Goal: Task Accomplishment & Management: Manage account settings

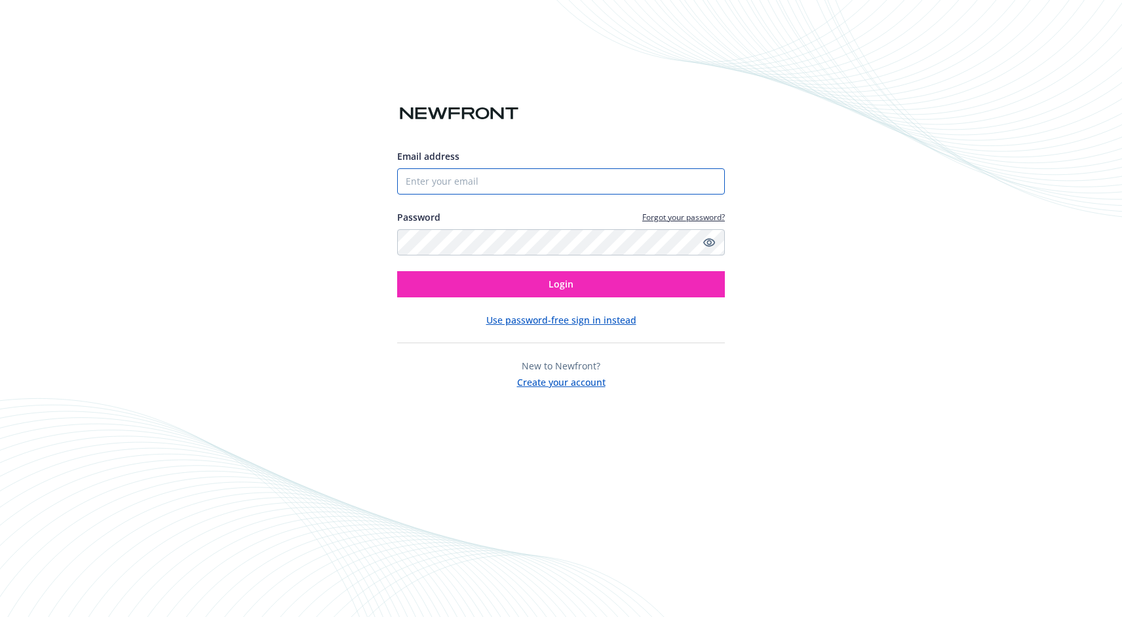
click at [536, 185] on input "Email address" at bounding box center [561, 181] width 328 height 26
paste input "biproducer.demo@newfront.com"
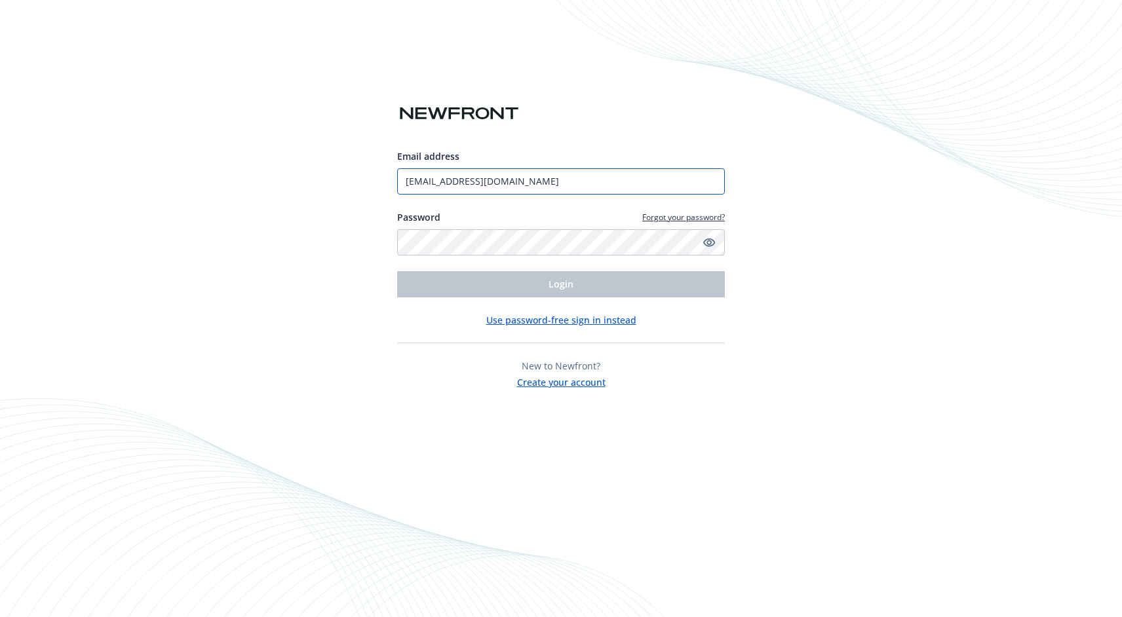
type input "biproducer.demo@newfront.com"
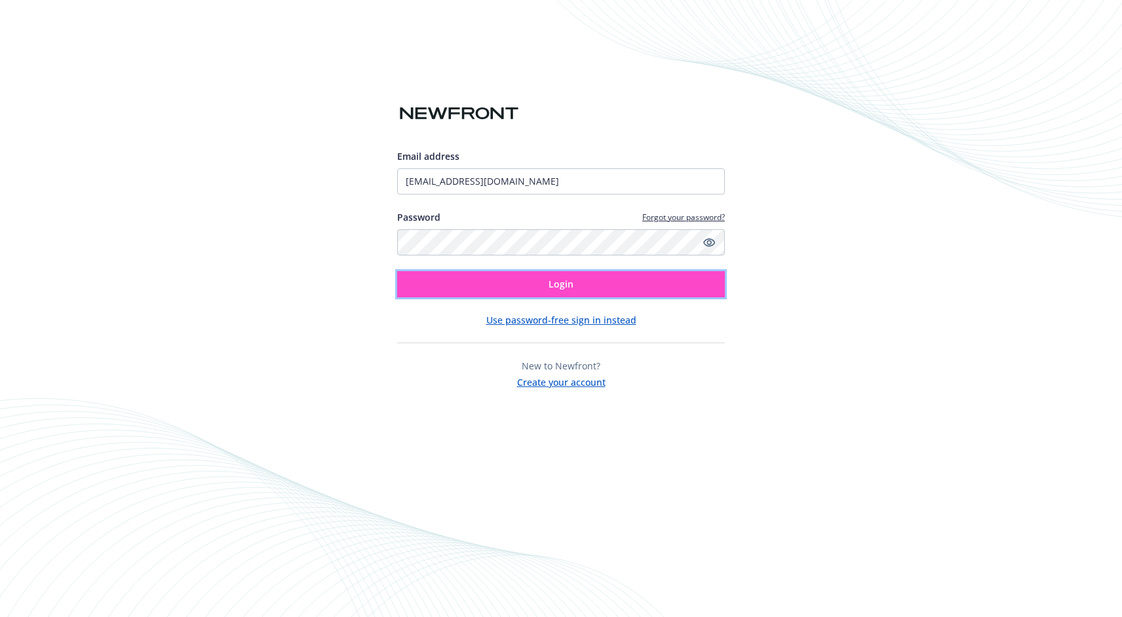
click at [580, 275] on button "Login" at bounding box center [561, 284] width 328 height 26
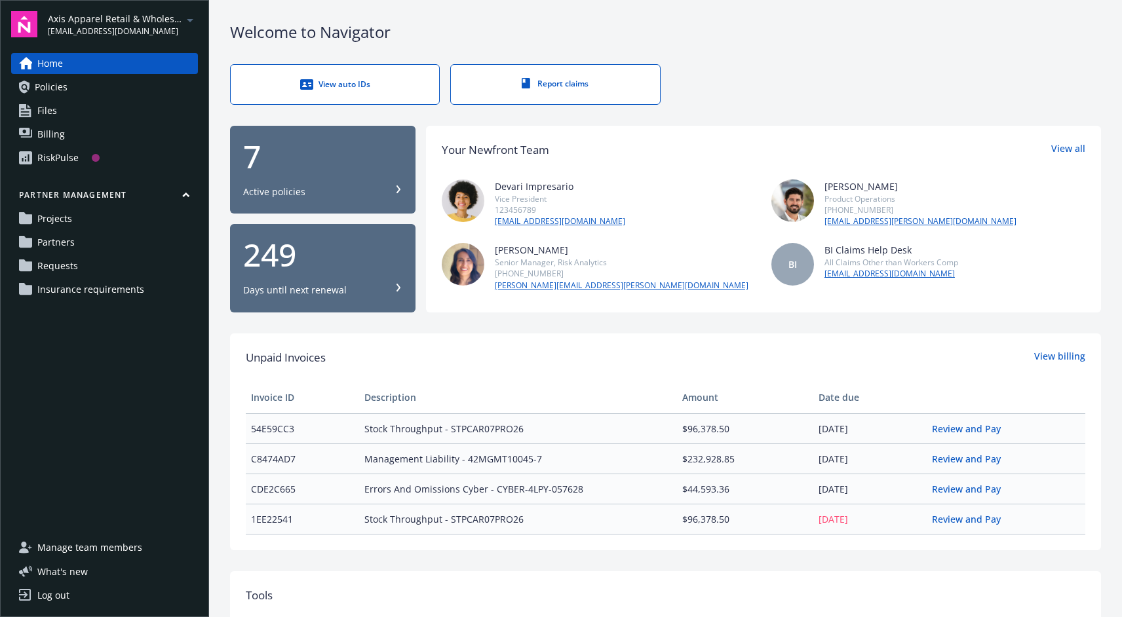
click at [67, 84] on link "Policies" at bounding box center [104, 87] width 187 height 21
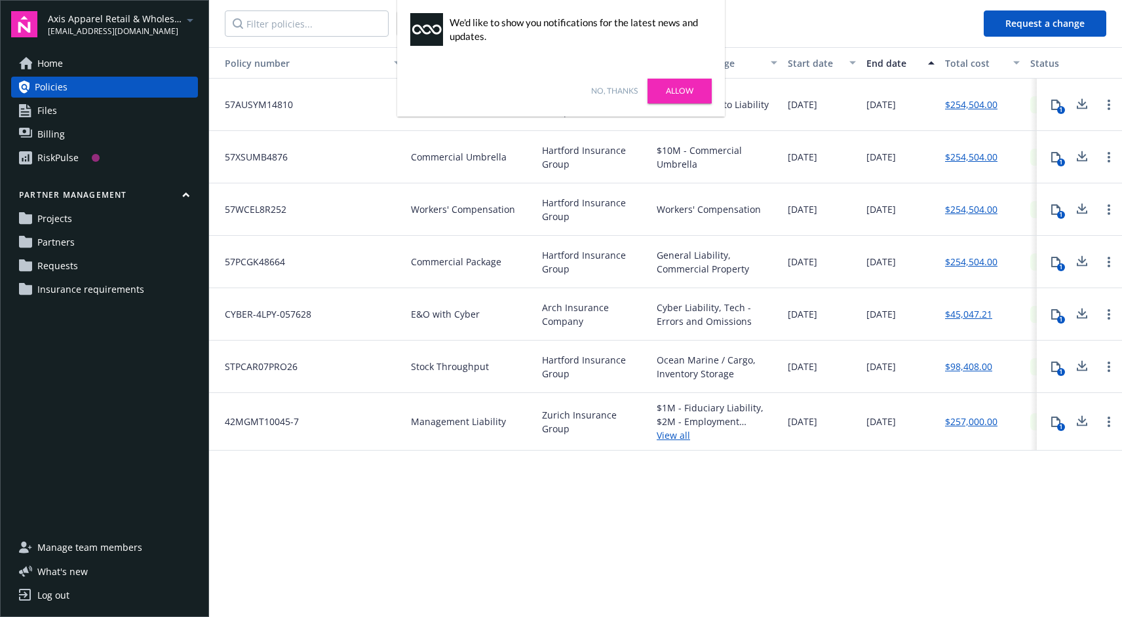
click at [600, 88] on link "No, thanks" at bounding box center [614, 91] width 47 height 12
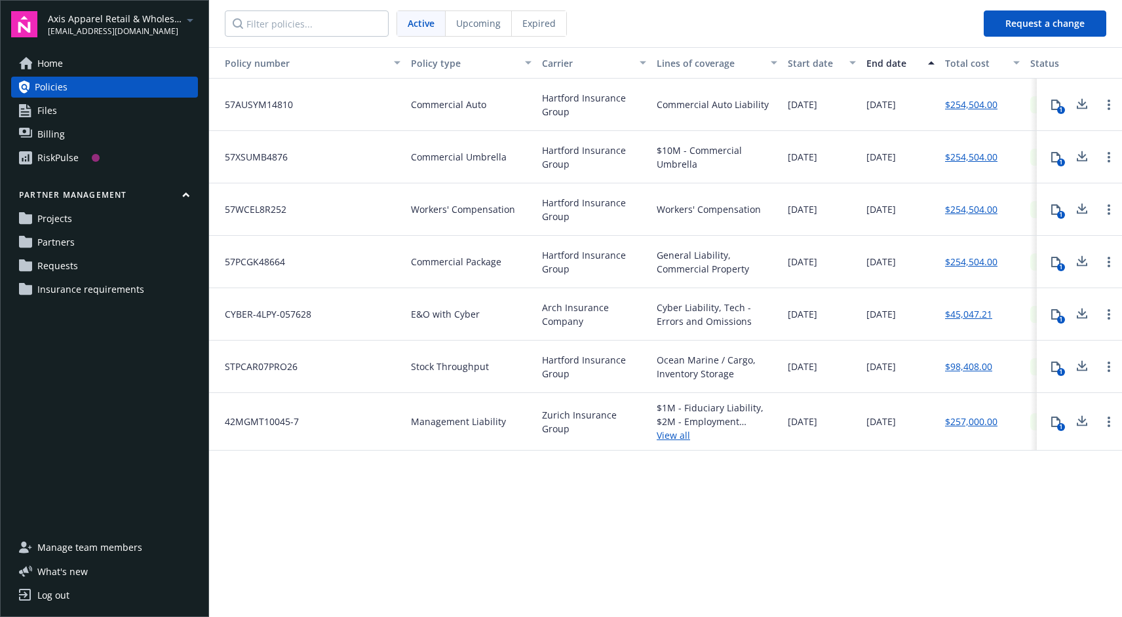
click at [40, 111] on span "Files" at bounding box center [47, 110] width 20 height 21
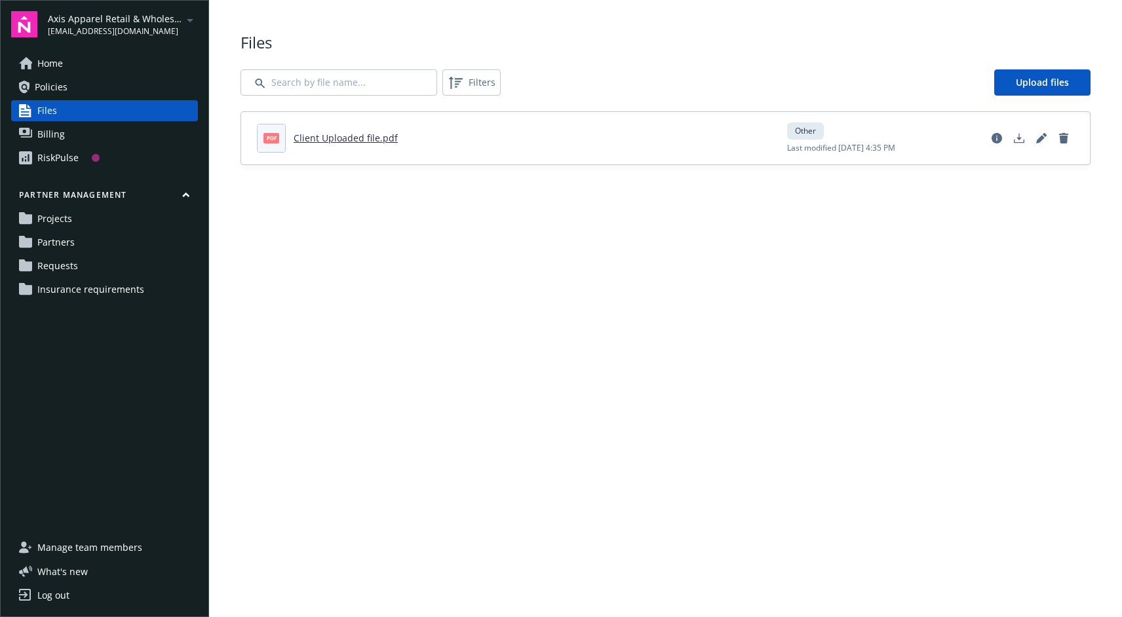
click at [50, 135] on span "Billing" at bounding box center [51, 134] width 28 height 21
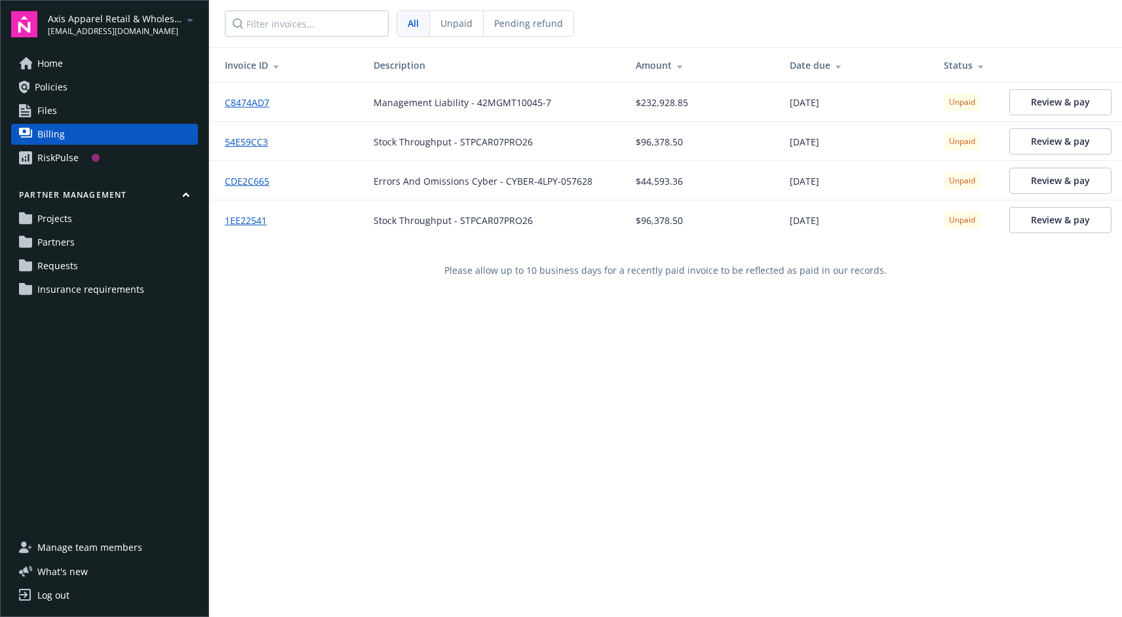
click at [60, 156] on div "RiskPulse" at bounding box center [57, 157] width 41 height 21
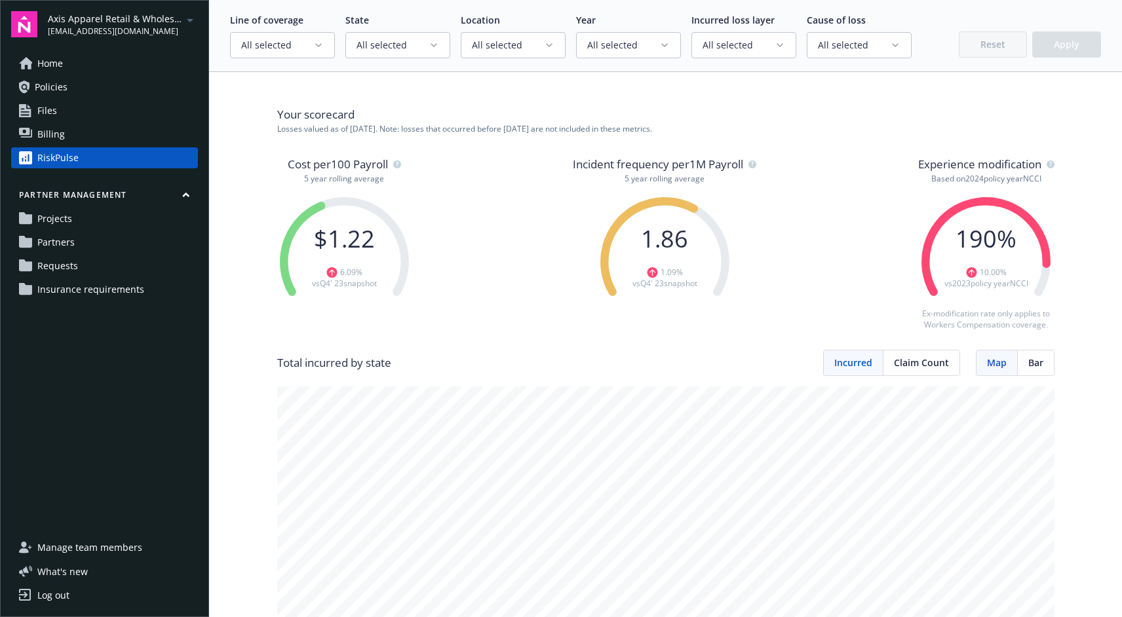
click at [63, 224] on span "Projects" at bounding box center [54, 218] width 35 height 21
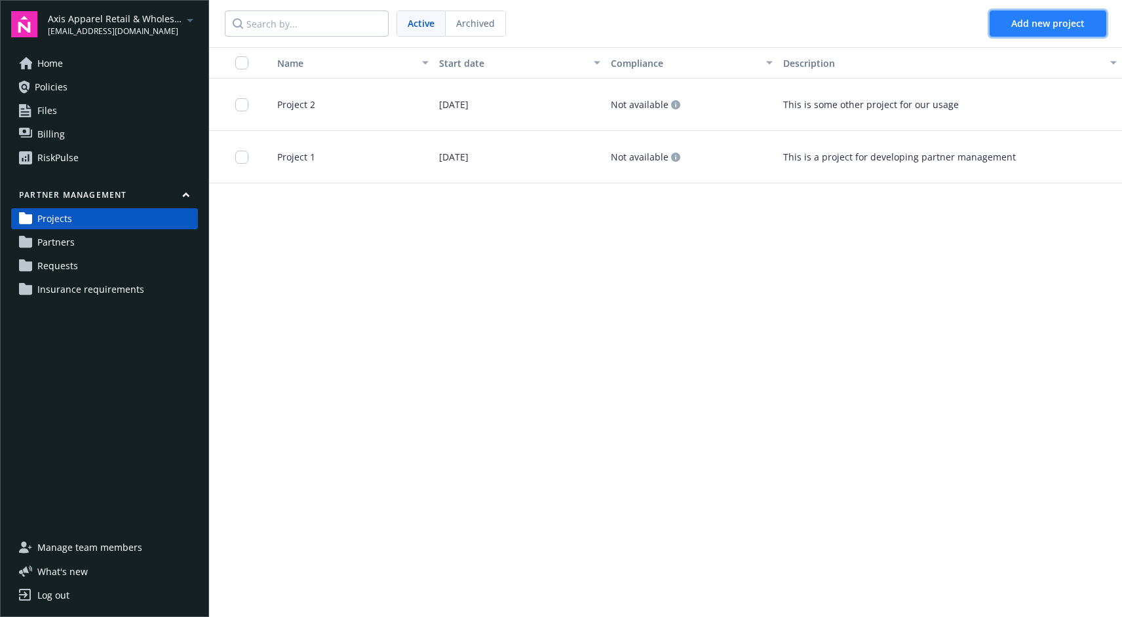
click at [1043, 21] on span "Add new project" at bounding box center [1047, 23] width 73 height 12
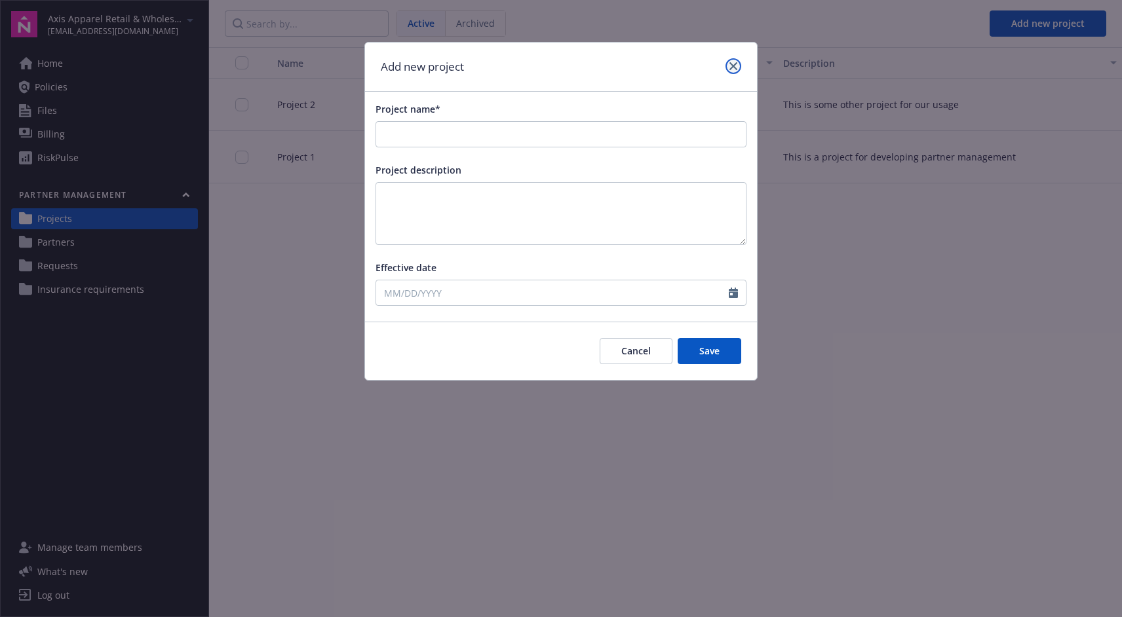
click at [735, 64] on icon "close" at bounding box center [733, 66] width 8 height 8
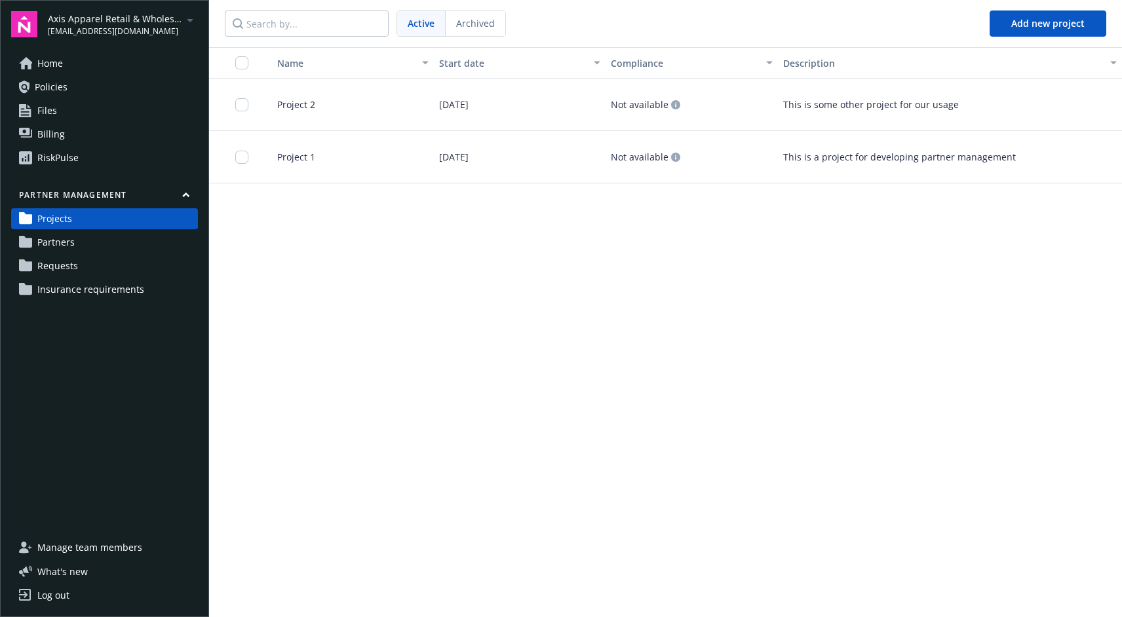
click at [66, 244] on span "Partners" at bounding box center [55, 242] width 37 height 21
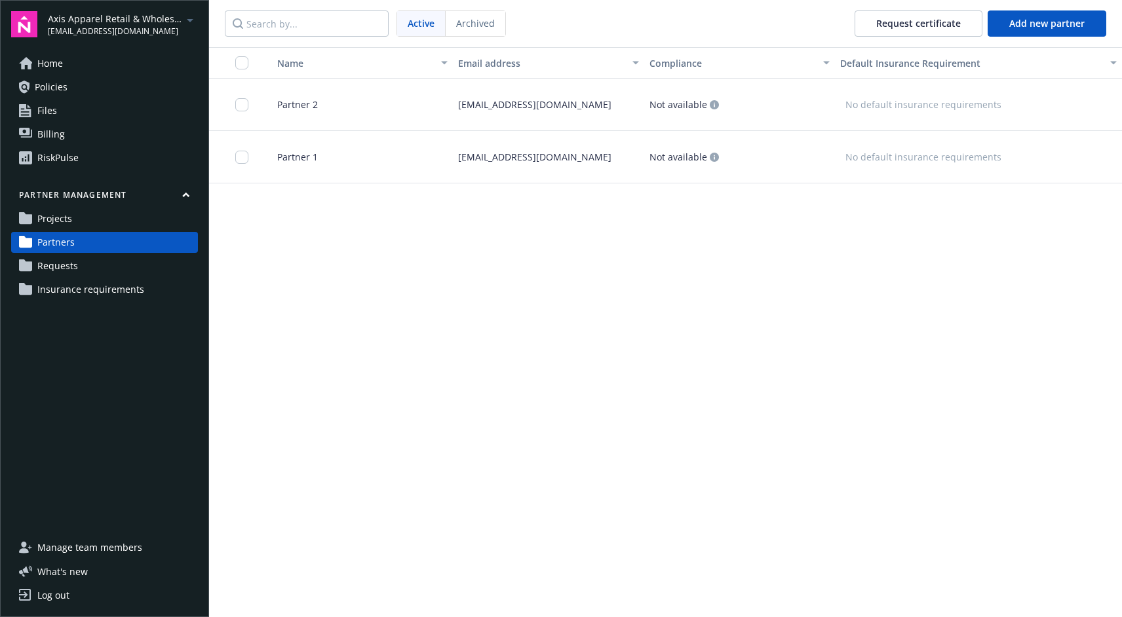
click at [50, 270] on span "Requests" at bounding box center [57, 266] width 41 height 21
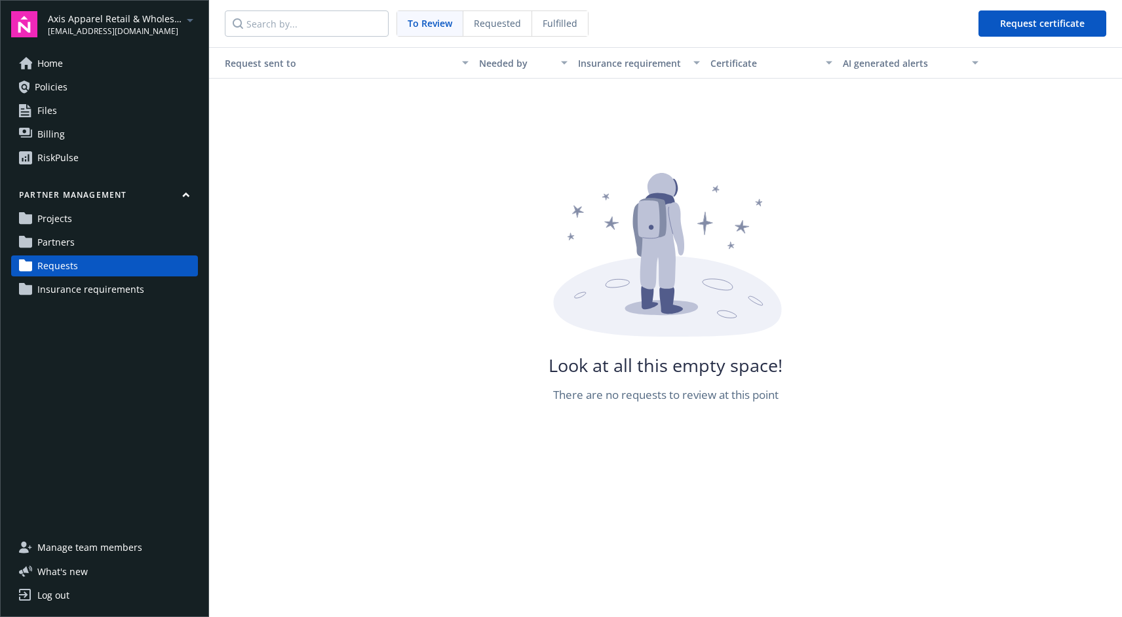
click at [69, 292] on span "Insurance requirements" at bounding box center [90, 289] width 107 height 21
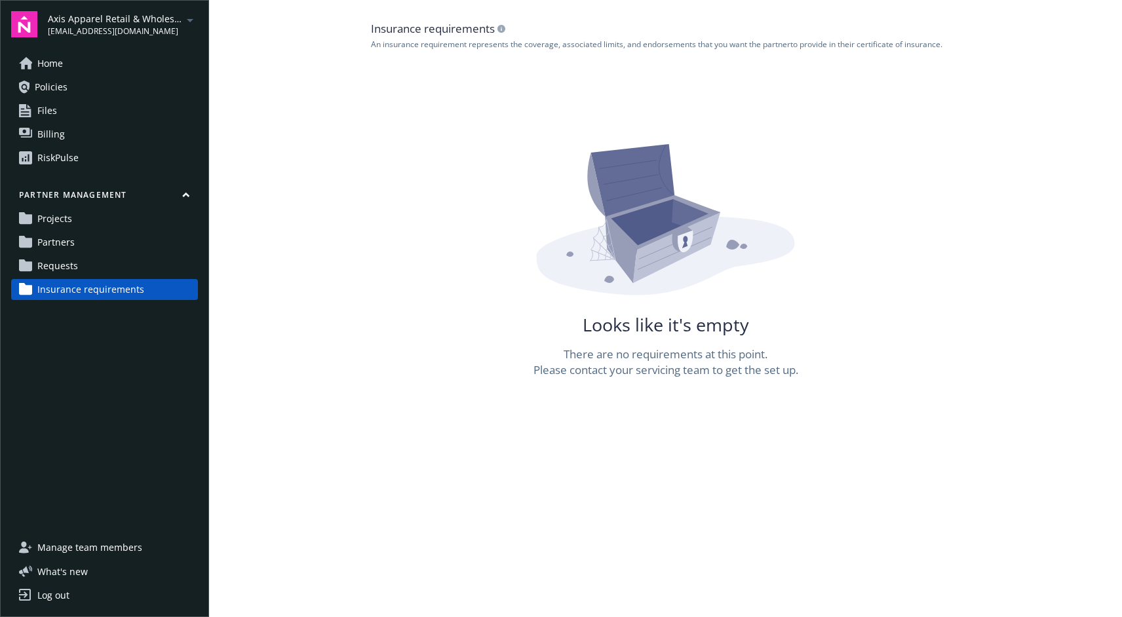
click at [187, 195] on icon "button" at bounding box center [186, 194] width 6 height 3
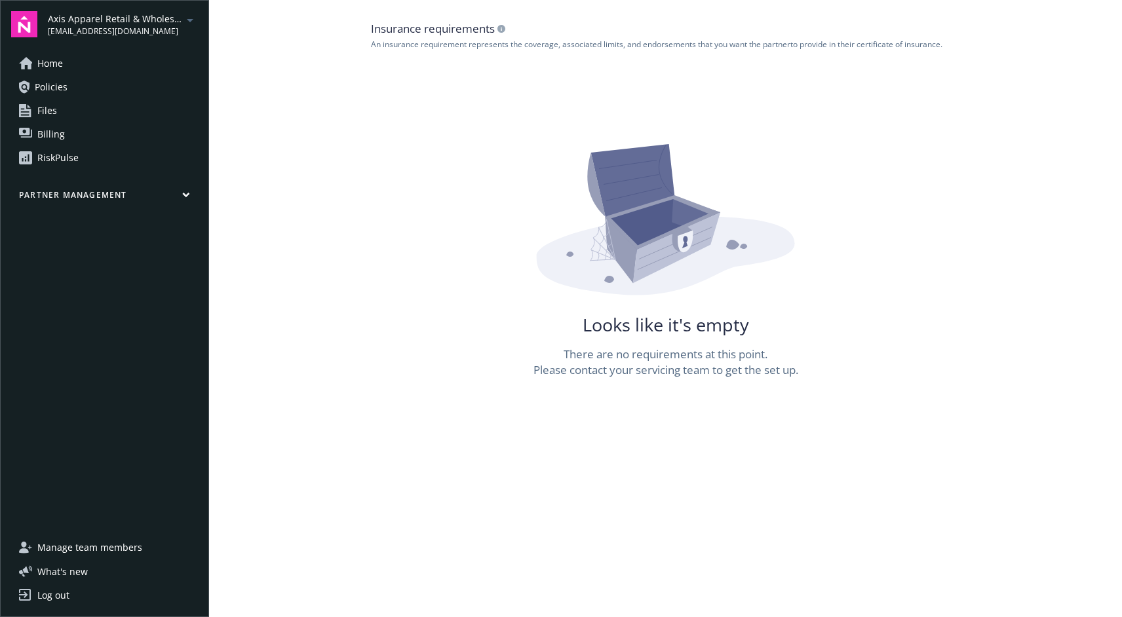
click at [64, 547] on span "Manage team members" at bounding box center [89, 547] width 105 height 21
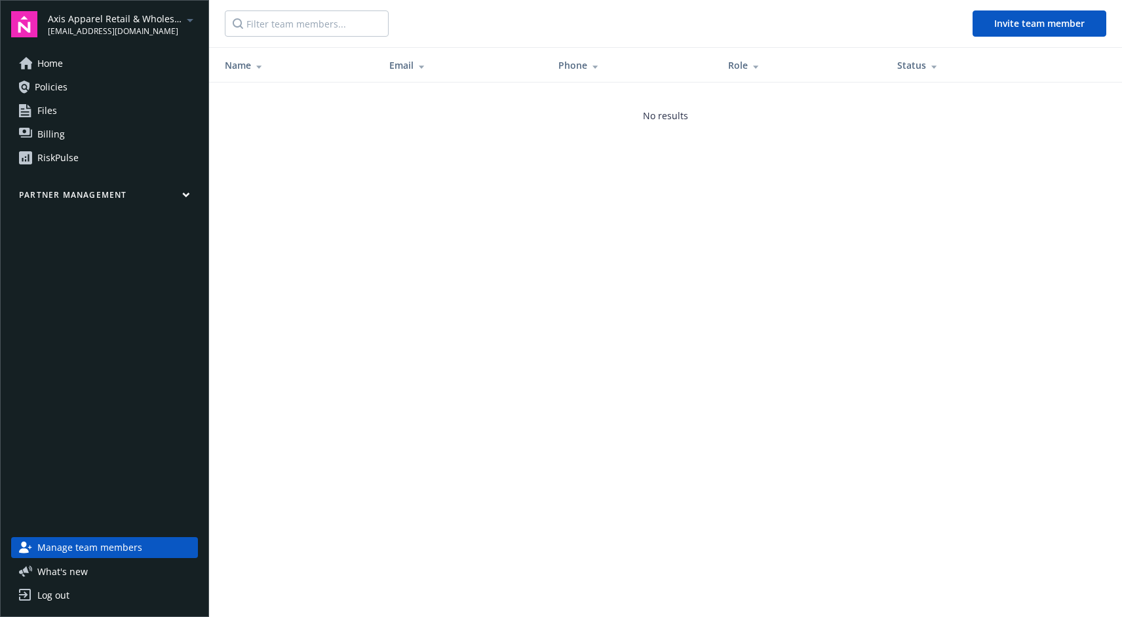
click at [40, 67] on span "Home" at bounding box center [50, 63] width 26 height 21
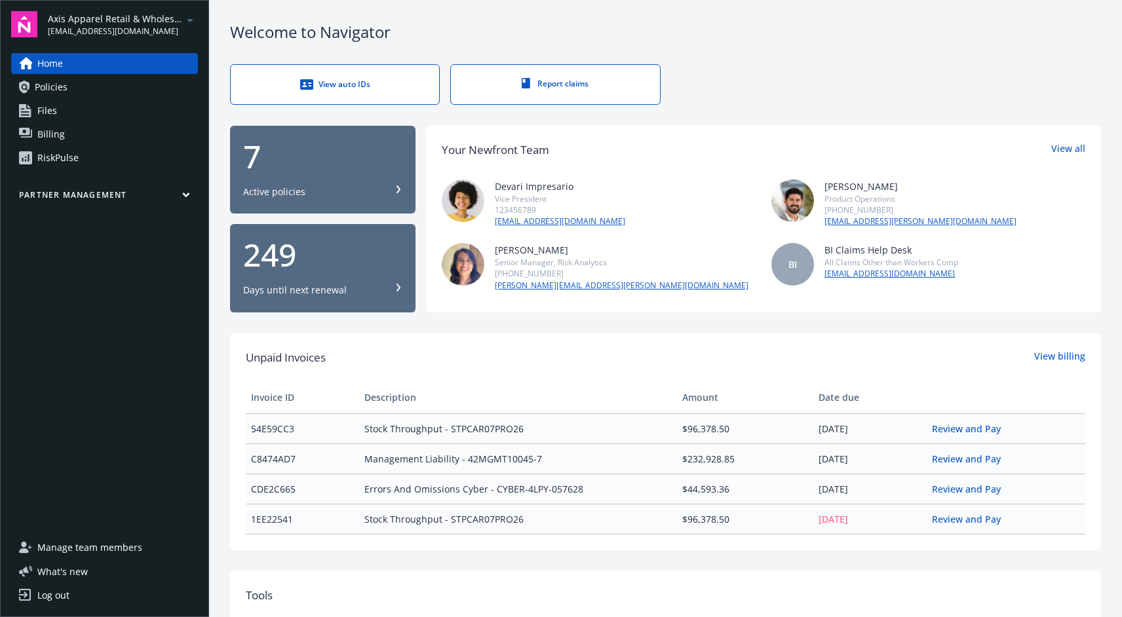
click at [321, 81] on div "View auto IDs" at bounding box center [335, 84] width 156 height 13
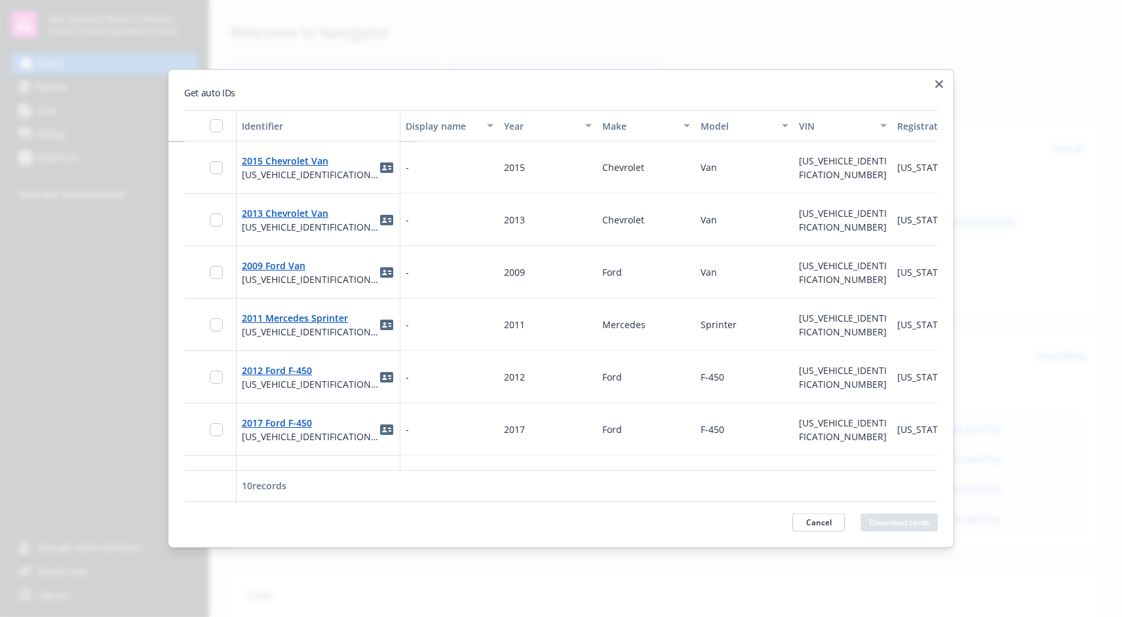
click at [938, 83] on icon "button" at bounding box center [939, 85] width 8 height 8
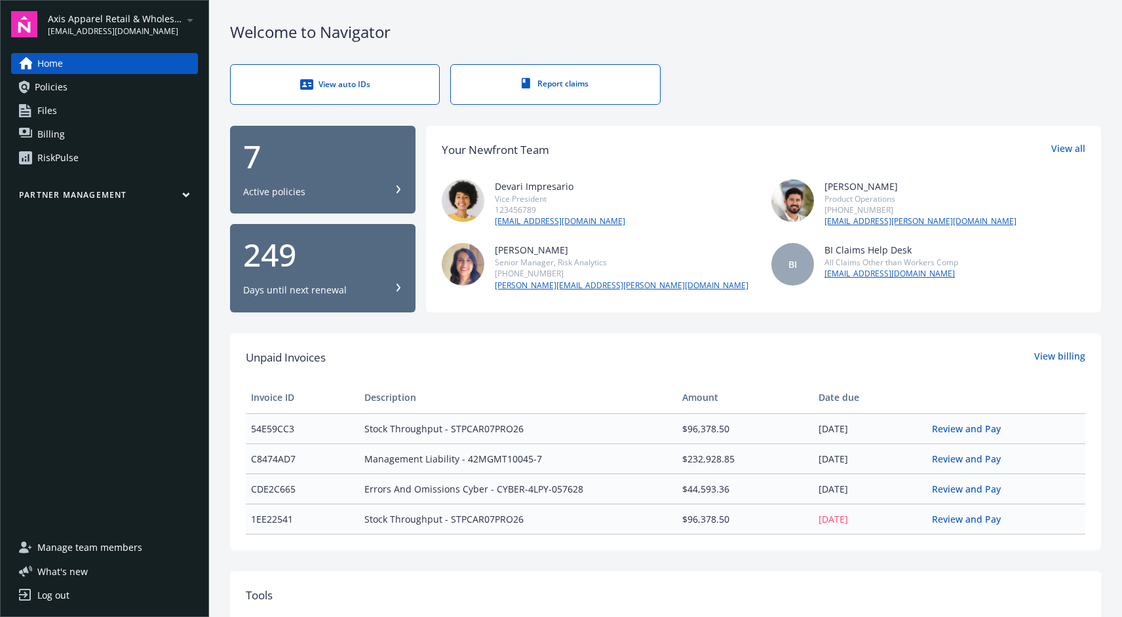
click at [549, 79] on div "Report claims" at bounding box center [555, 83] width 156 height 11
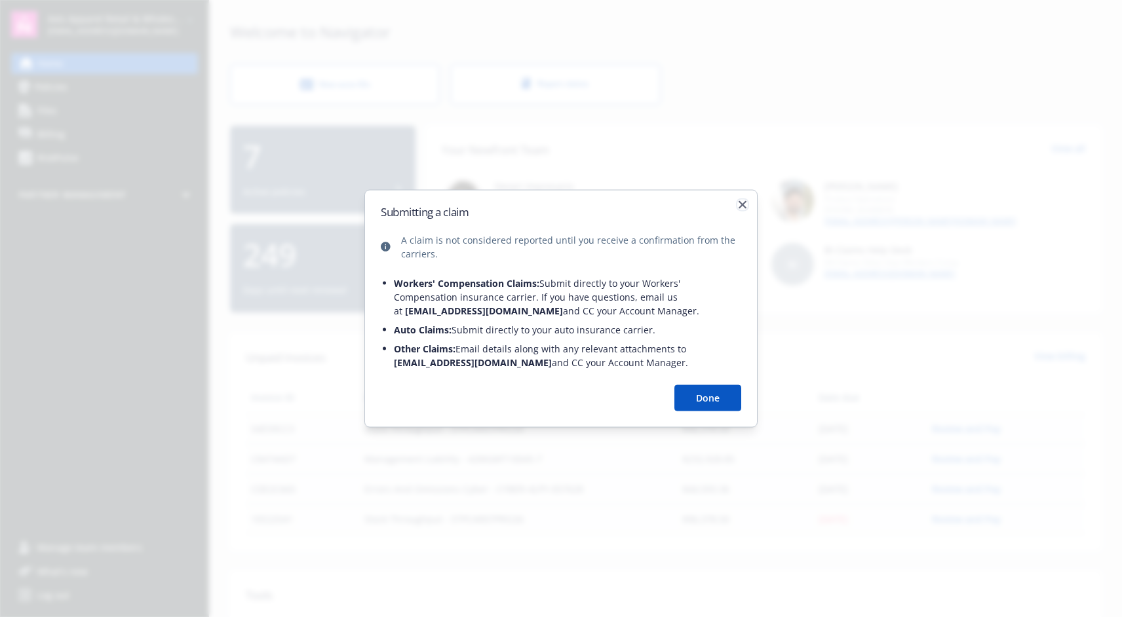
click at [739, 201] on icon "button" at bounding box center [743, 205] width 8 height 8
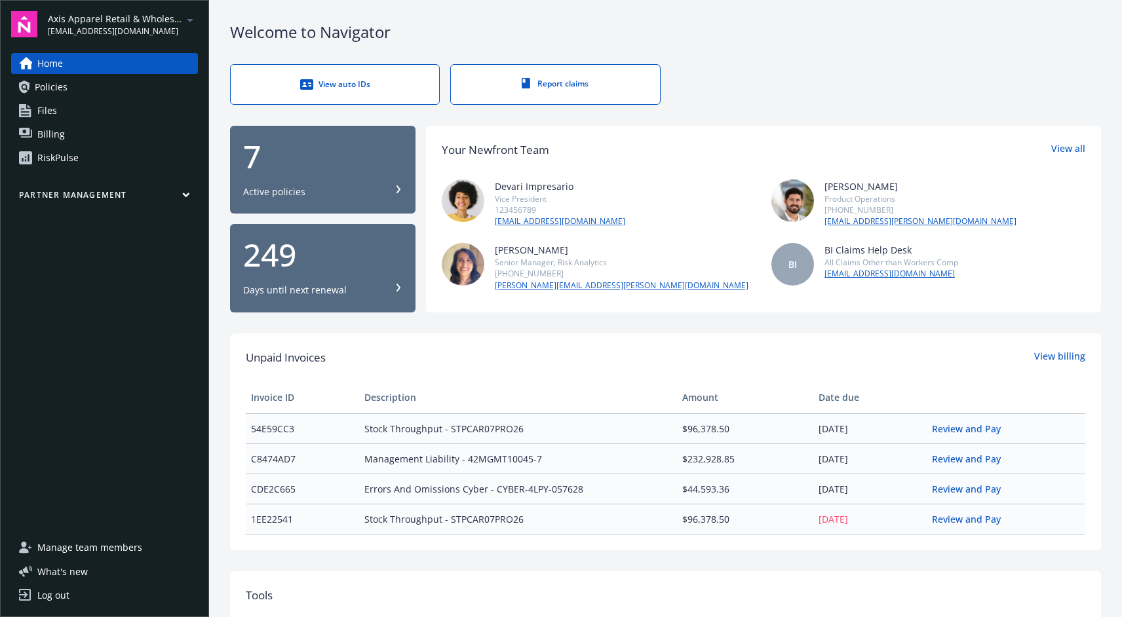
click at [191, 21] on icon "arrowDropDown" at bounding box center [190, 20] width 16 height 16
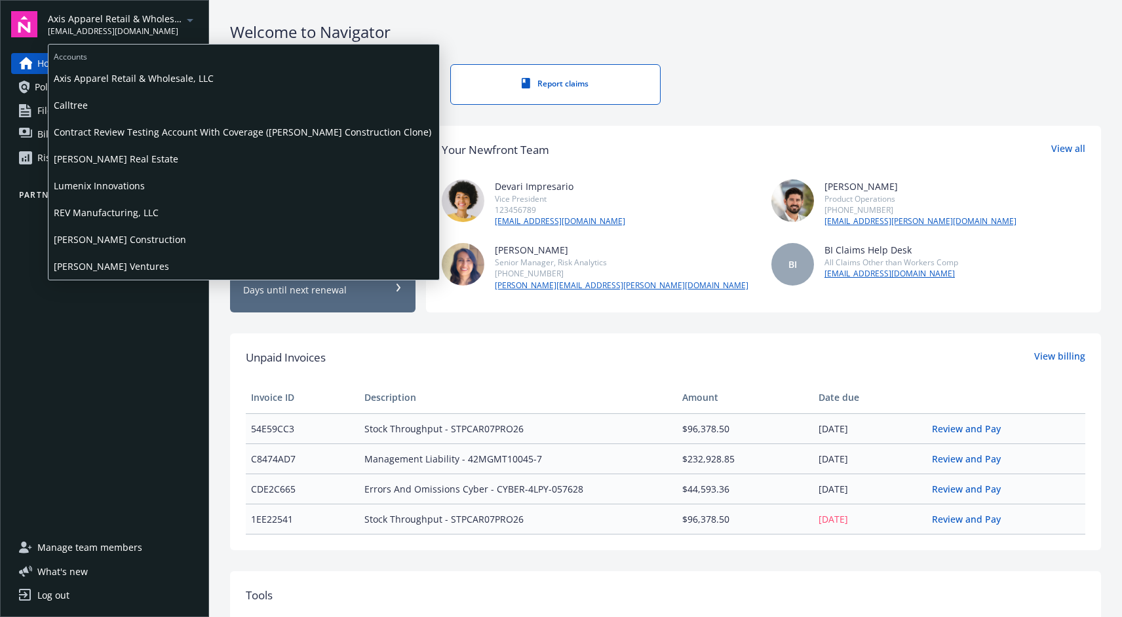
click at [107, 191] on span "Lumenix Innovations" at bounding box center [244, 185] width 380 height 27
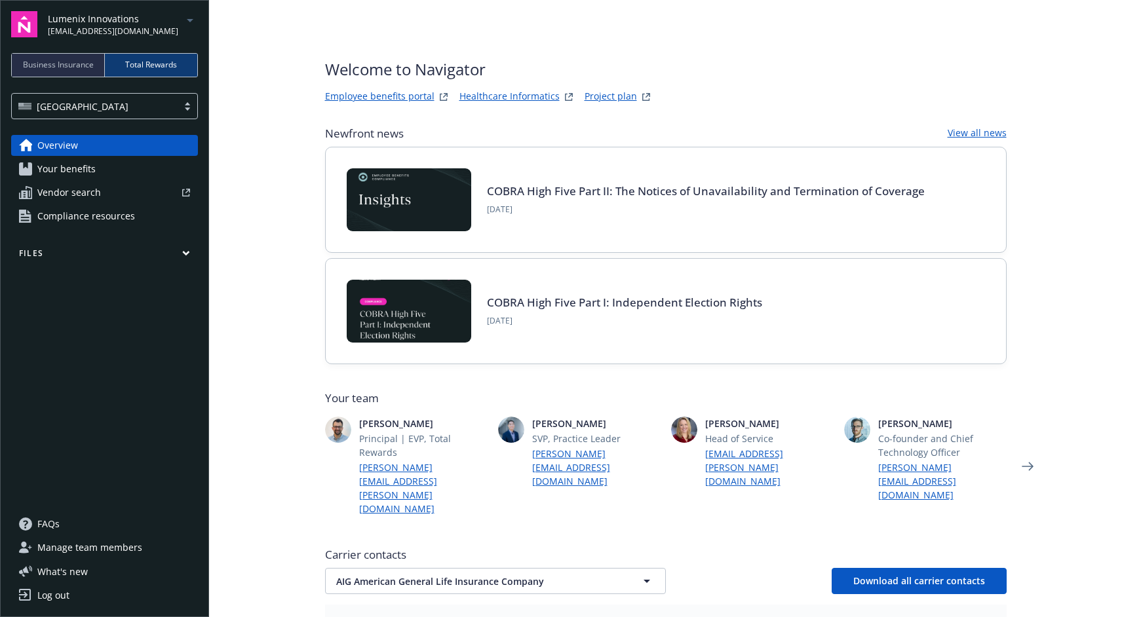
click at [73, 71] on div "Business Insurance" at bounding box center [58, 65] width 93 height 23
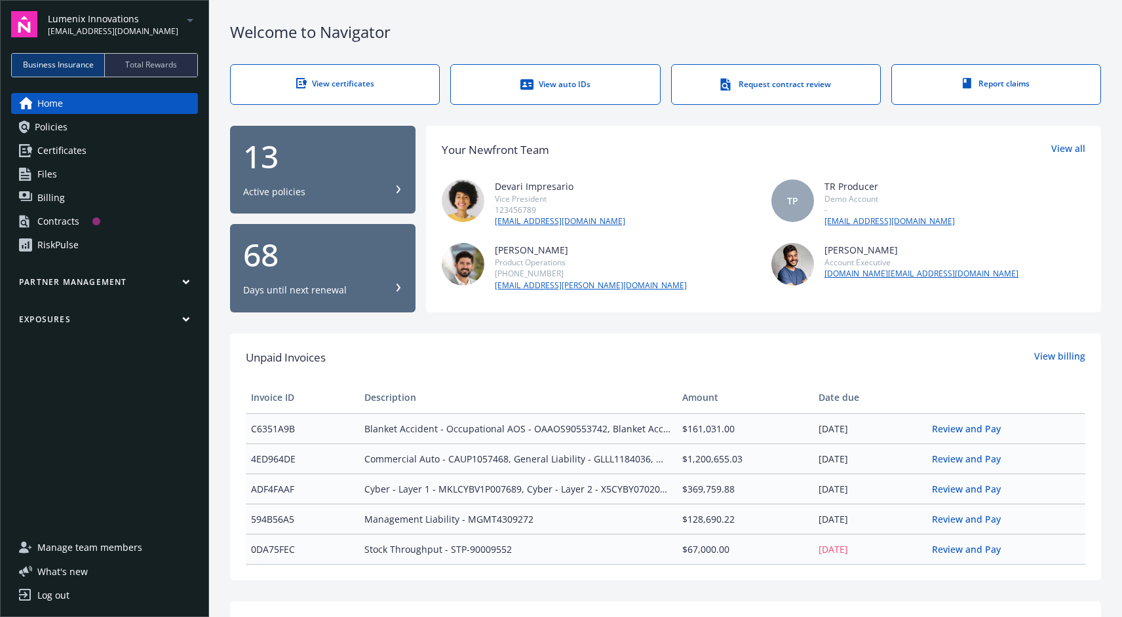
click at [144, 66] on span "Total Rewards" at bounding box center [151, 65] width 52 height 12
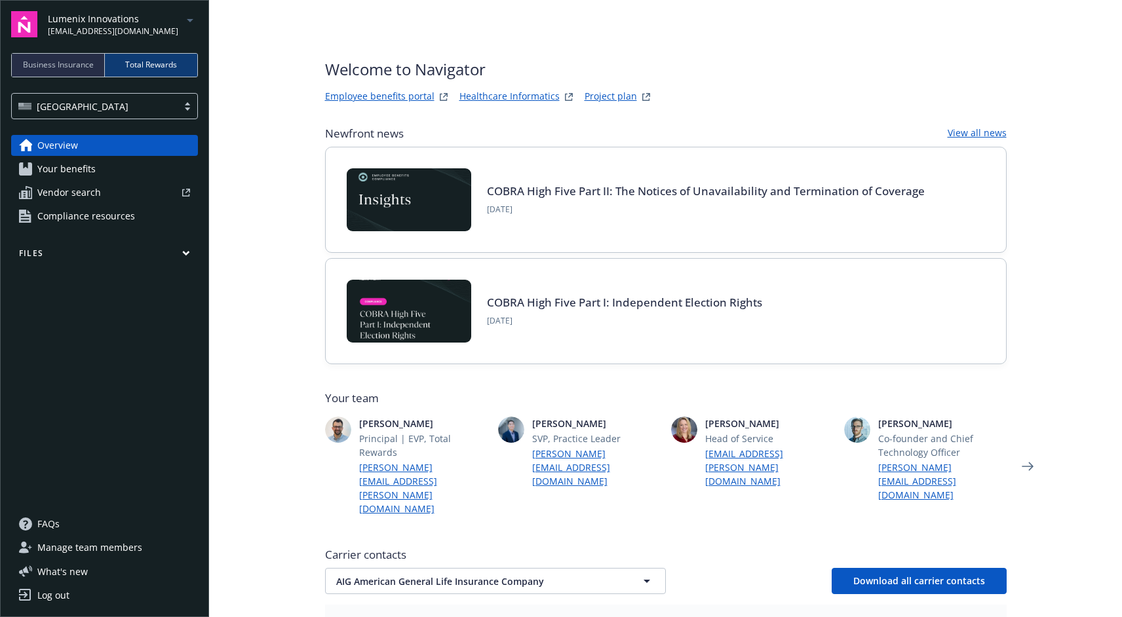
click at [74, 162] on span "Your benefits" at bounding box center [66, 169] width 58 height 21
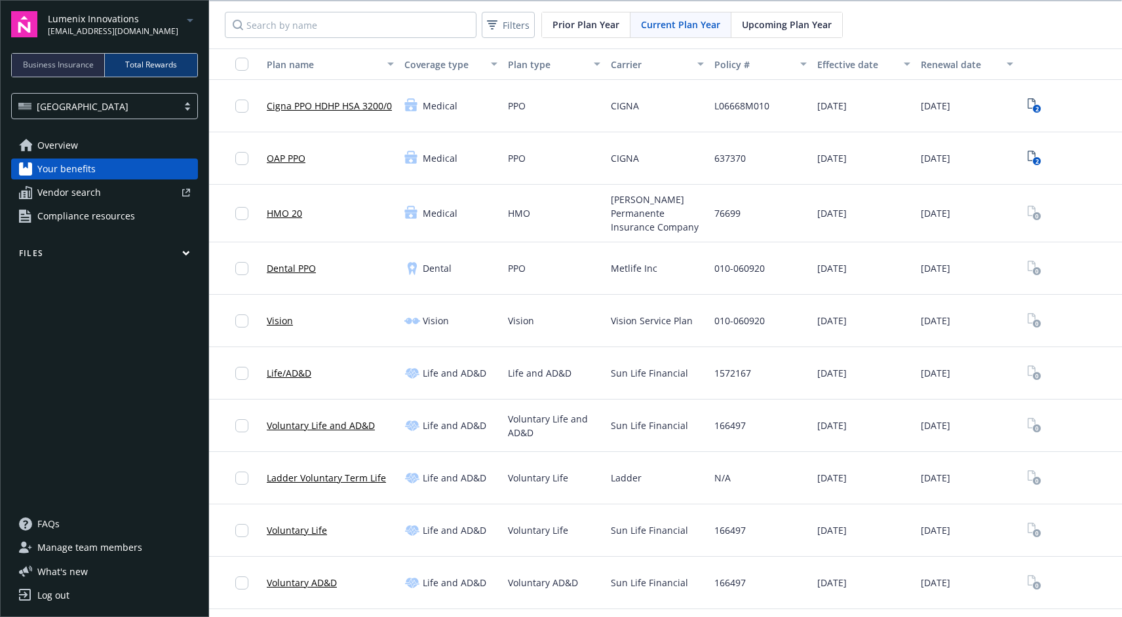
click at [84, 195] on span "Vendor search" at bounding box center [69, 192] width 64 height 21
click at [81, 216] on span "Compliance resources" at bounding box center [86, 216] width 98 height 21
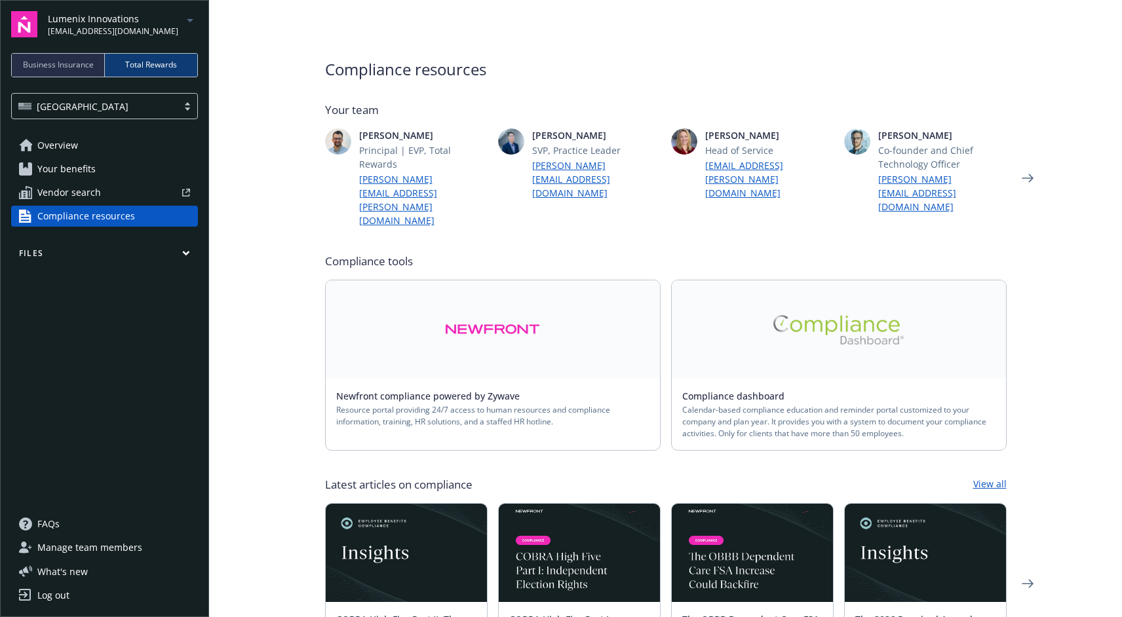
click at [187, 253] on icon "button" at bounding box center [186, 253] width 6 height 3
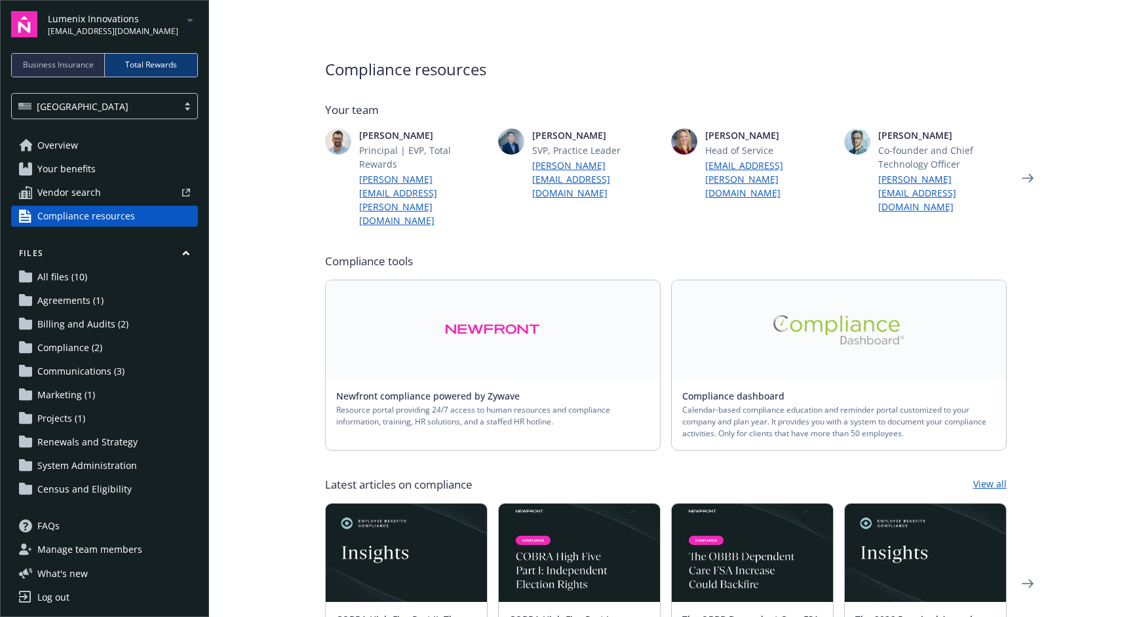
click at [186, 252] on button "Files" at bounding box center [104, 256] width 187 height 16
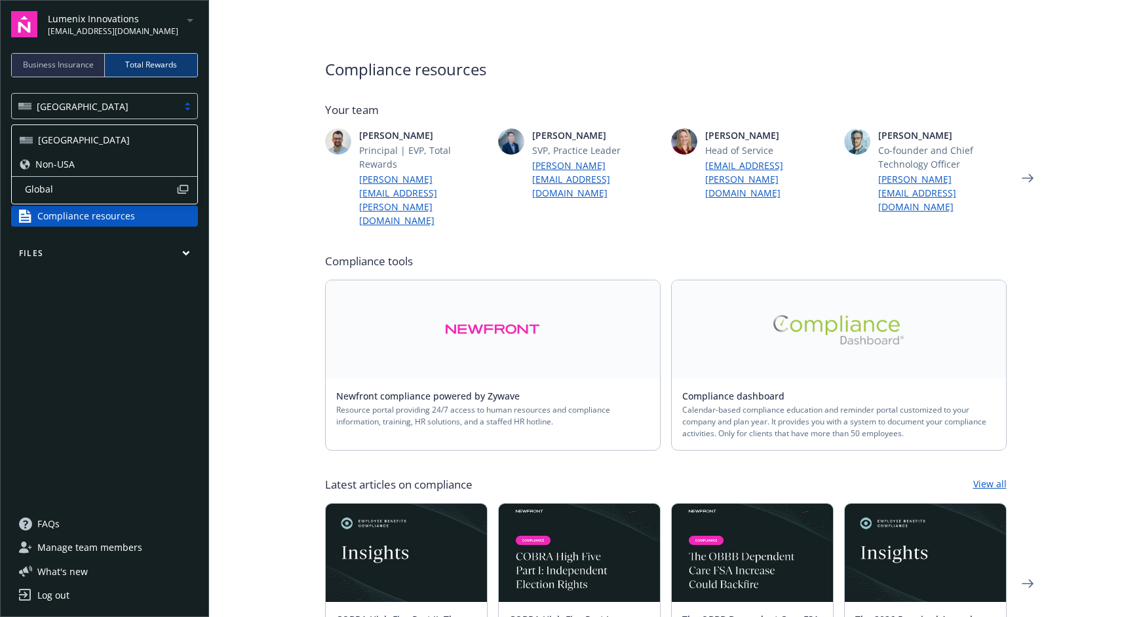
click at [185, 111] on div "[GEOGRAPHIC_DATA]" at bounding box center [104, 106] width 187 height 26
click at [187, 108] on div at bounding box center [188, 106] width 20 height 10
click at [24, 67] on span "Business Insurance" at bounding box center [58, 65] width 71 height 12
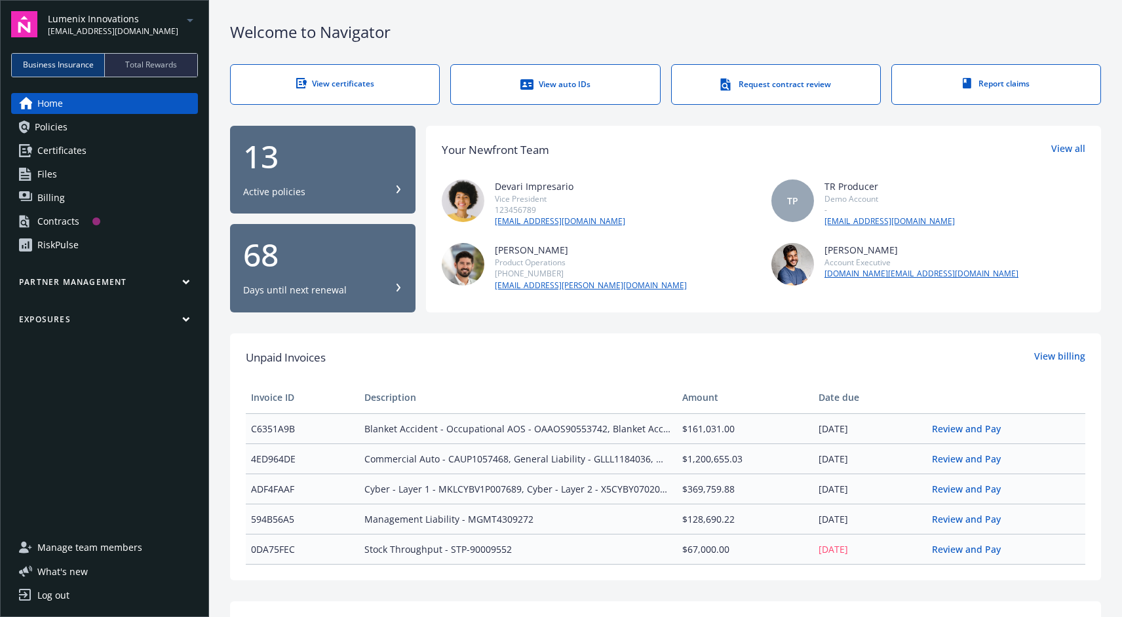
click at [54, 151] on span "Certificates" at bounding box center [61, 150] width 49 height 21
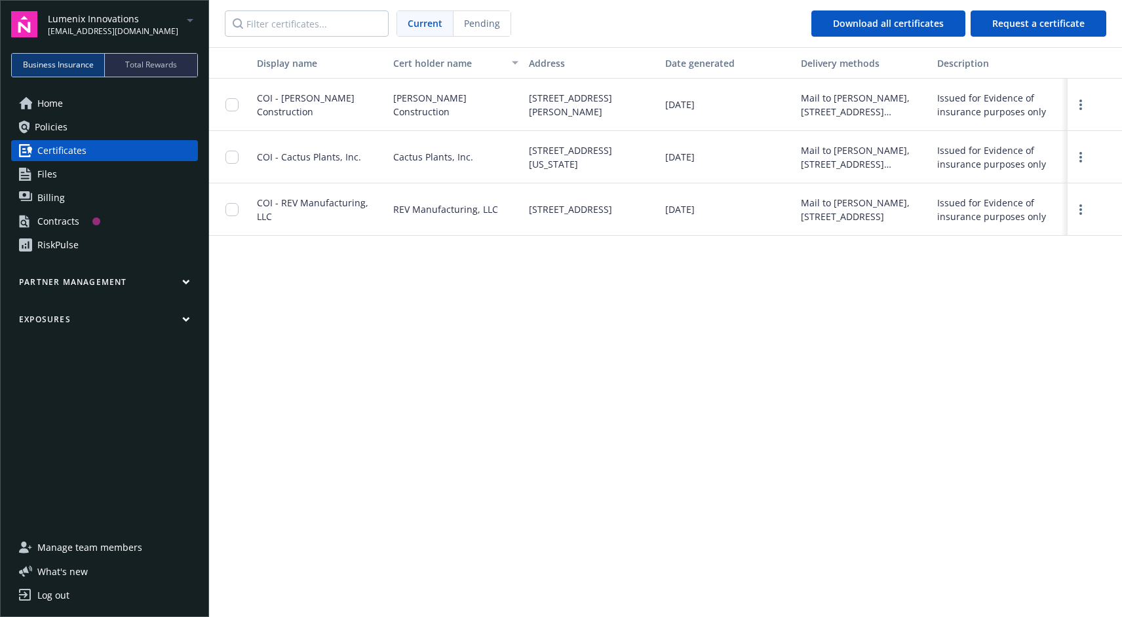
click at [64, 131] on span "Policies" at bounding box center [51, 127] width 33 height 21
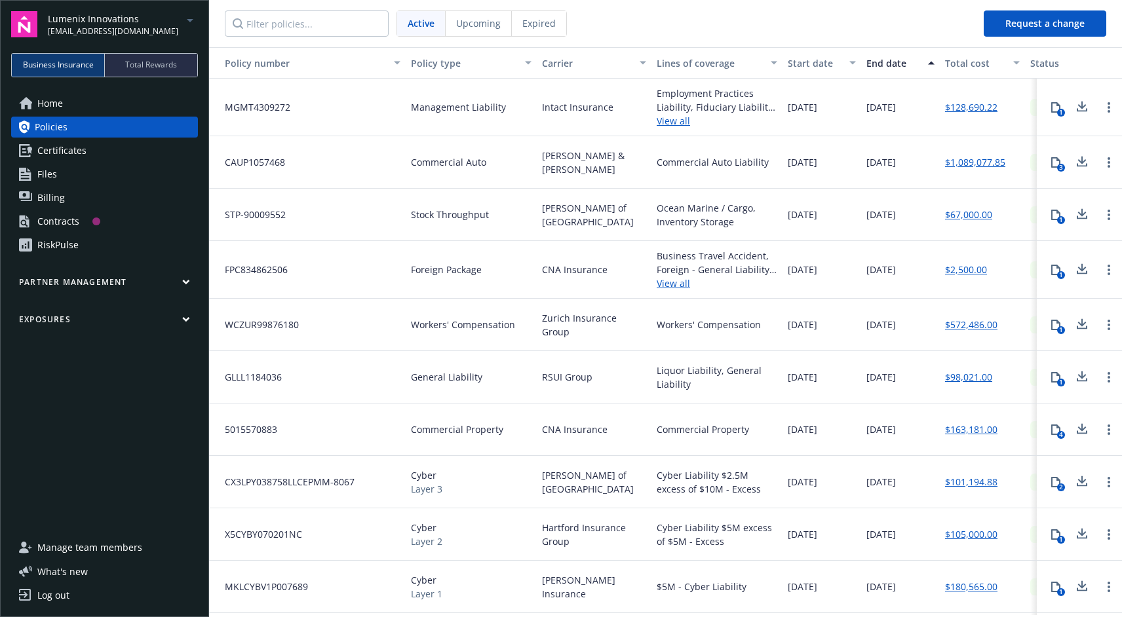
click at [67, 101] on link "Home" at bounding box center [104, 103] width 187 height 21
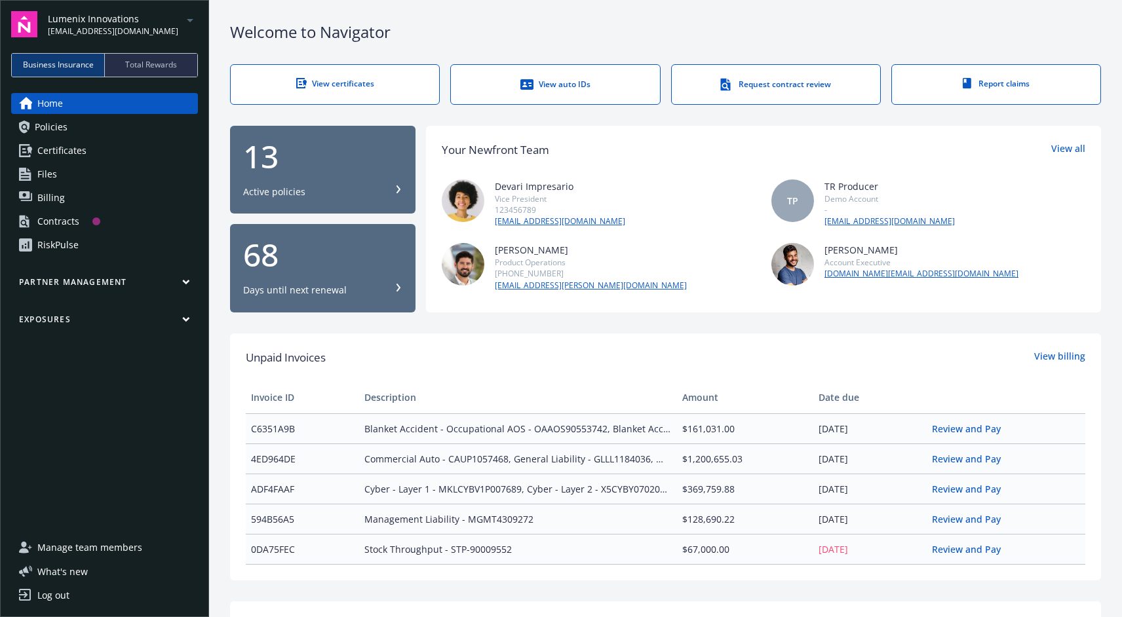
click at [785, 89] on div "Request contract review" at bounding box center [776, 84] width 156 height 13
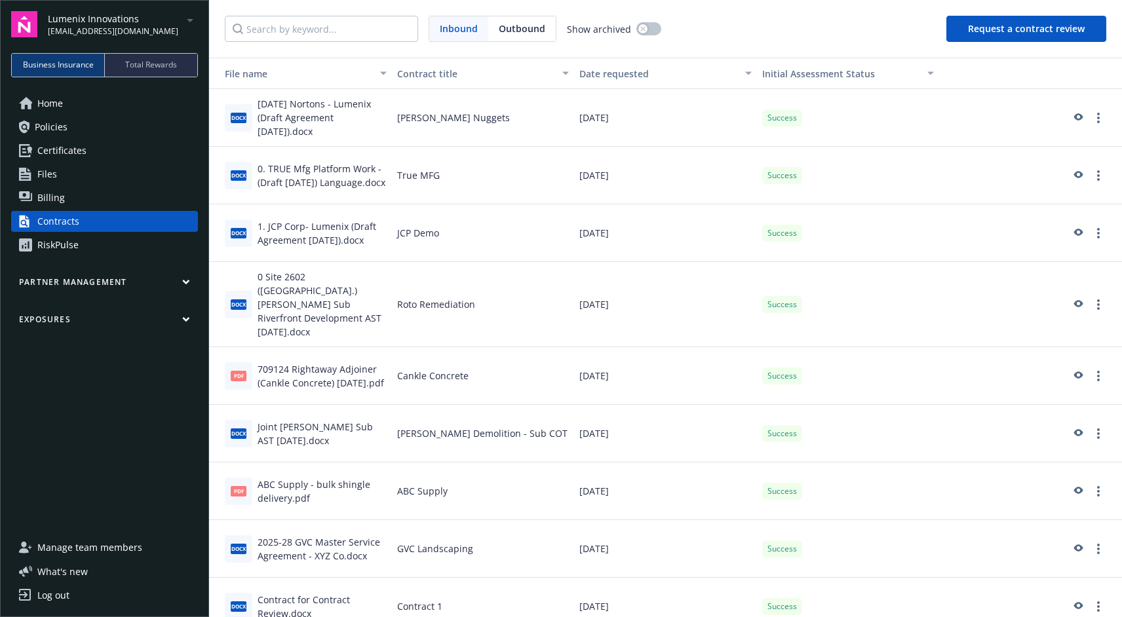
click at [54, 102] on span "Home" at bounding box center [50, 103] width 26 height 21
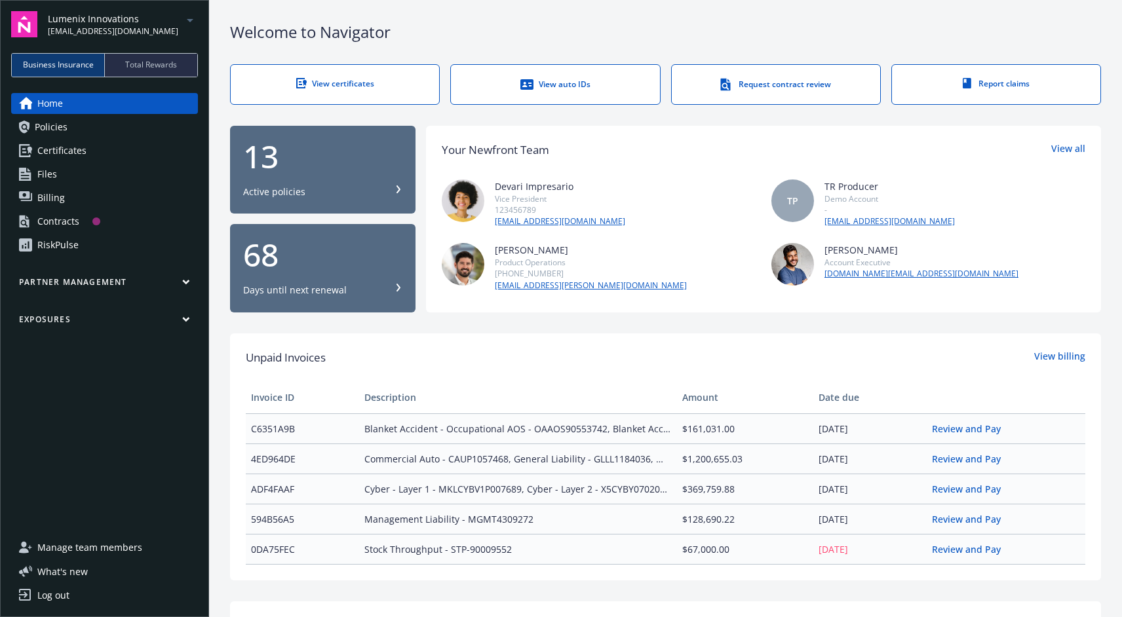
click at [189, 19] on icon "arrowDropDown" at bounding box center [190, 20] width 7 height 3
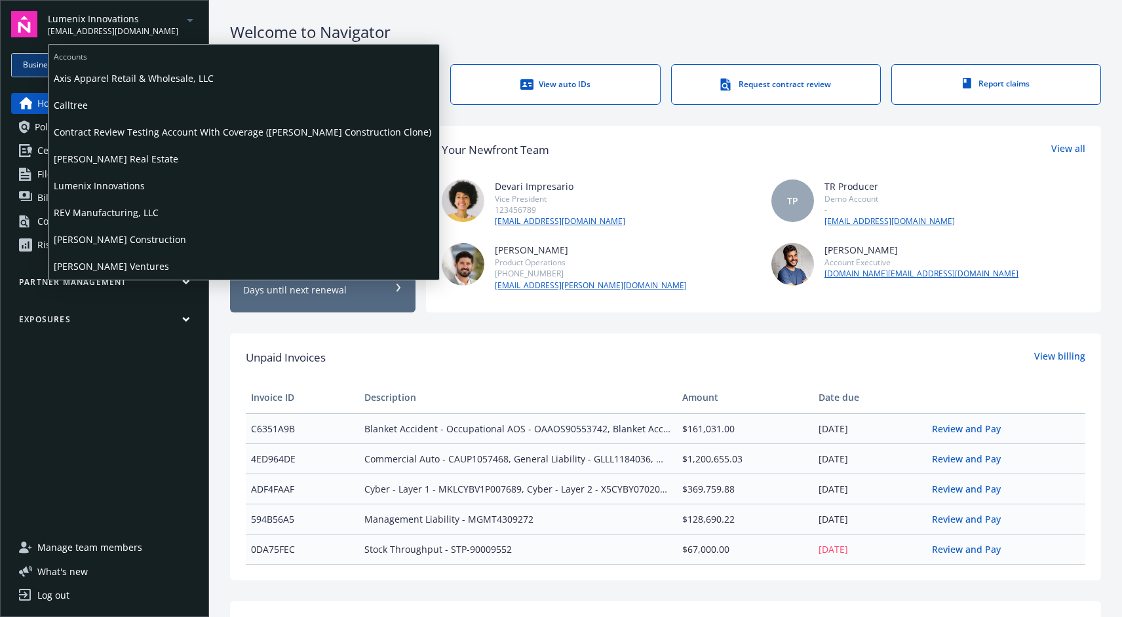
click at [136, 251] on span "[PERSON_NAME] Construction" at bounding box center [244, 239] width 380 height 27
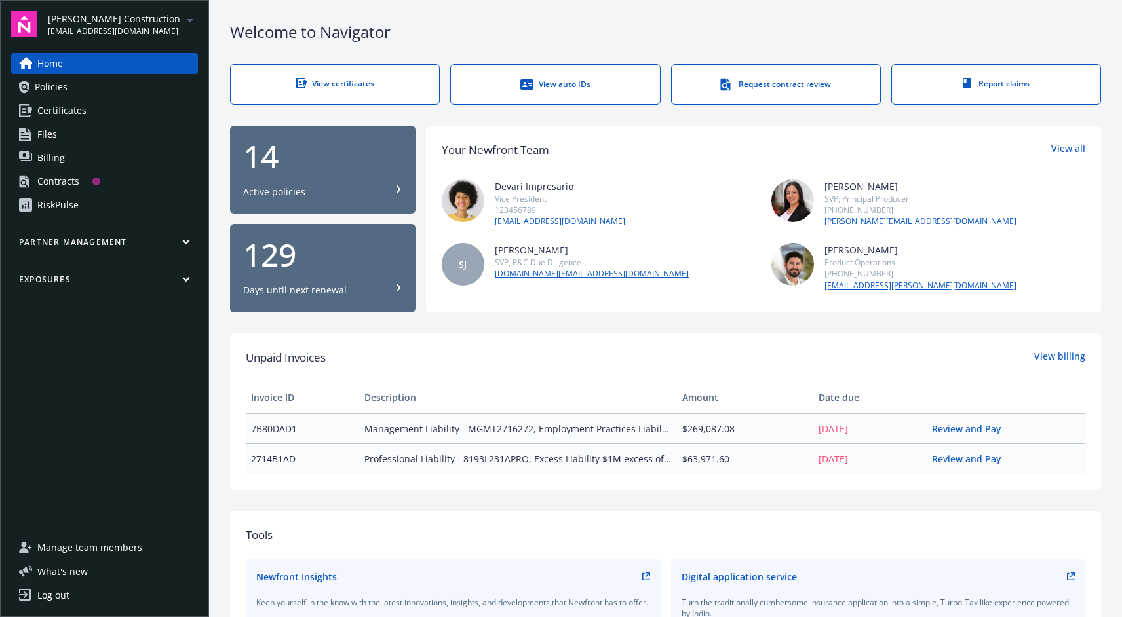
click at [195, 16] on icon "arrowDropDown" at bounding box center [190, 20] width 16 height 16
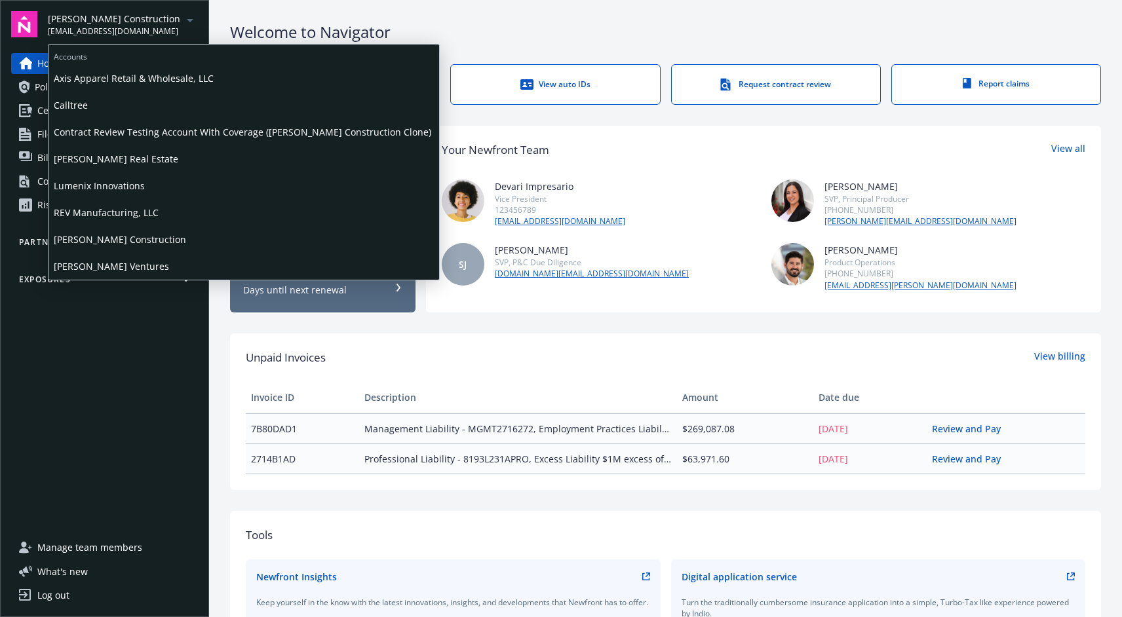
click at [92, 186] on span "Lumenix Innovations" at bounding box center [244, 185] width 380 height 27
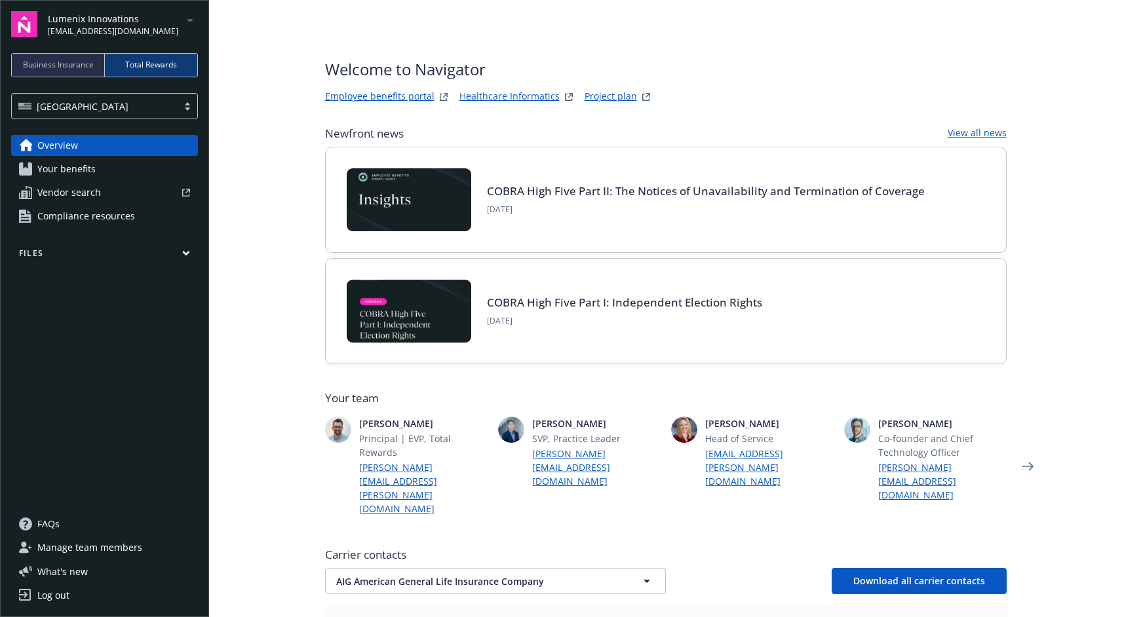
click at [59, 69] on span "Business Insurance" at bounding box center [58, 65] width 71 height 12
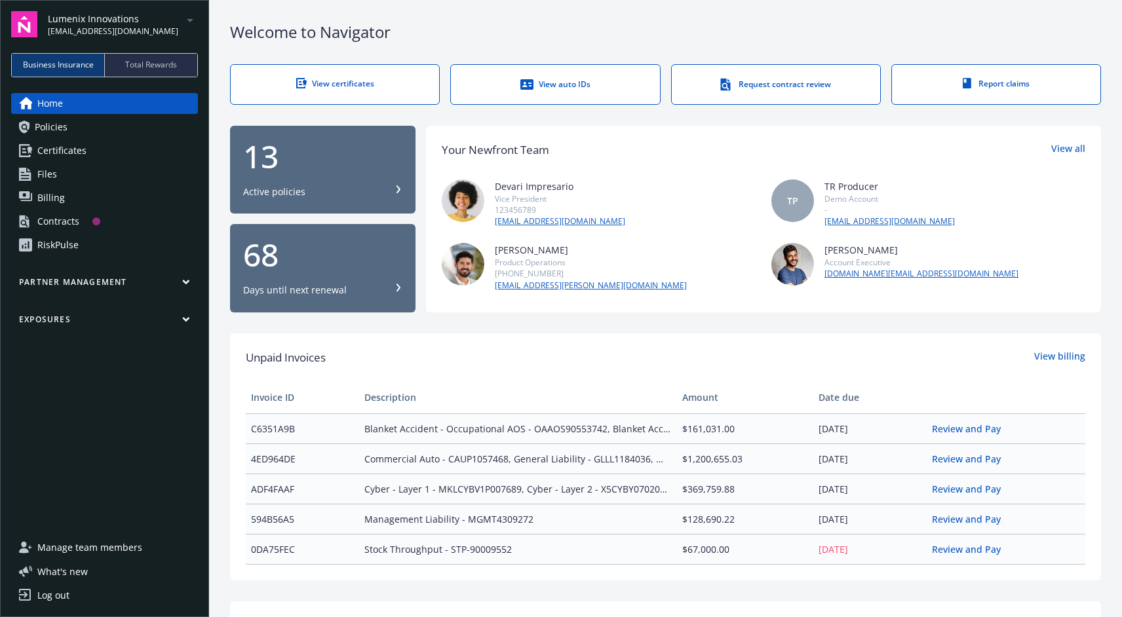
click at [191, 20] on icon "arrowDropDown" at bounding box center [190, 20] width 16 height 16
click at [668, 151] on div "Your Newfront Team View all" at bounding box center [764, 150] width 644 height 17
click at [62, 136] on span "Policies" at bounding box center [51, 127] width 33 height 21
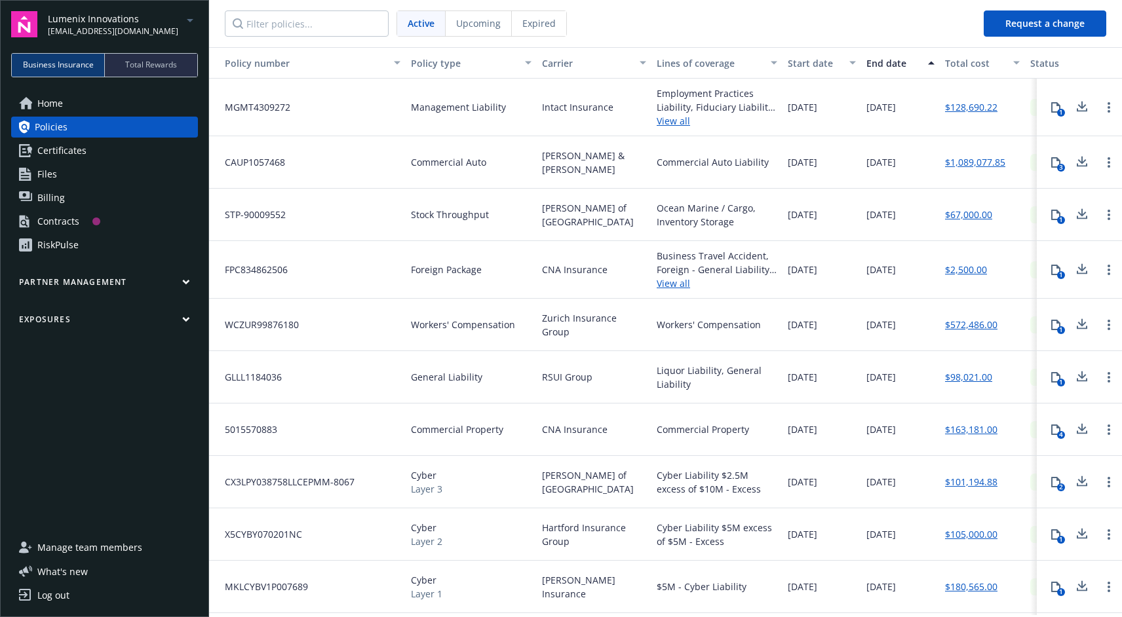
click at [76, 155] on span "Certificates" at bounding box center [61, 150] width 49 height 21
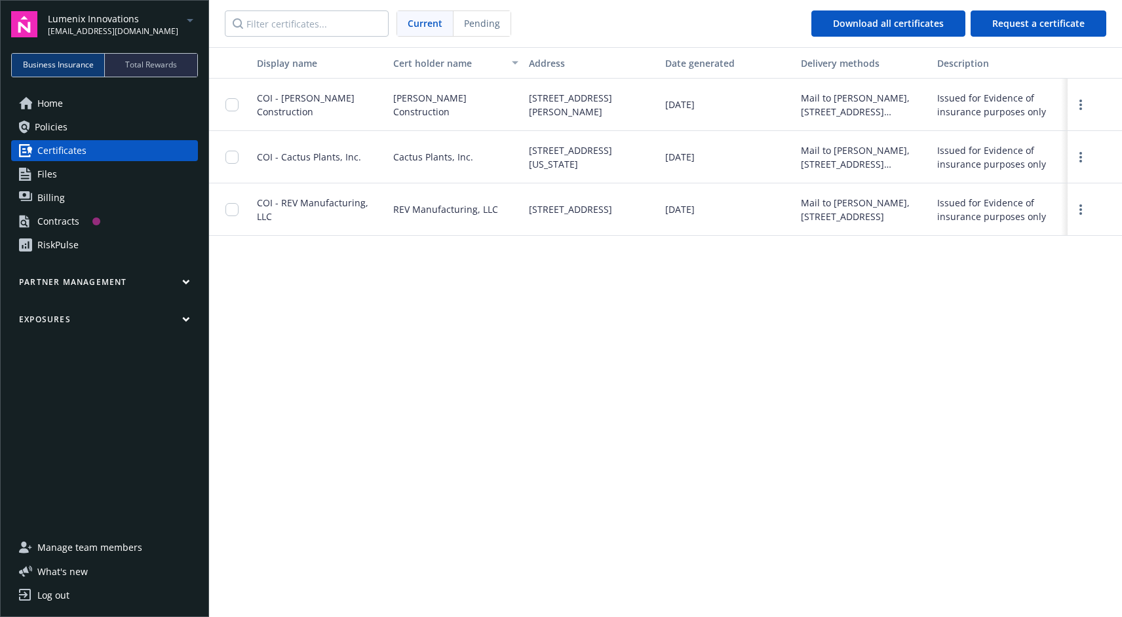
click at [43, 174] on span "Files" at bounding box center [47, 174] width 20 height 21
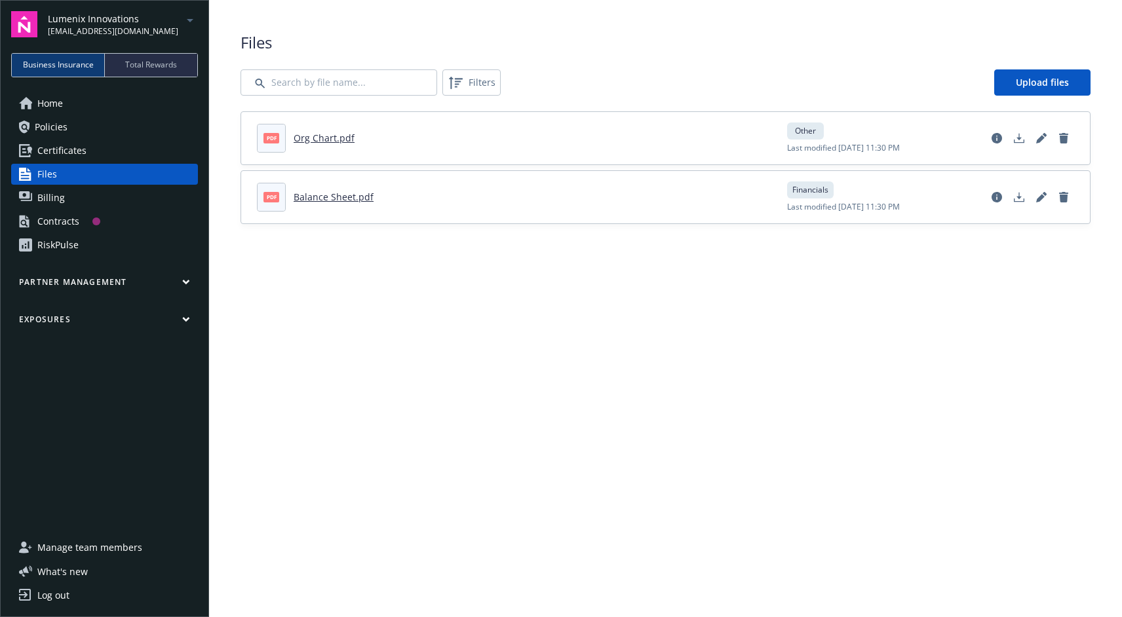
click at [74, 201] on link "Billing" at bounding box center [104, 197] width 187 height 21
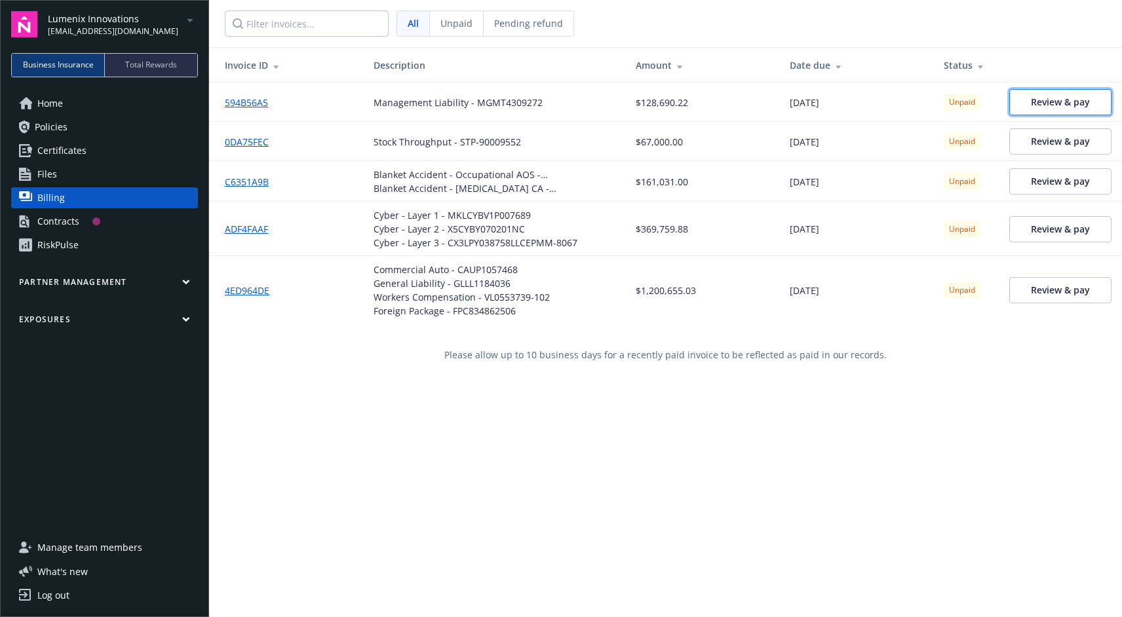
click at [1044, 93] on link "Review & pay" at bounding box center [1060, 102] width 102 height 26
click at [48, 218] on div "Contracts" at bounding box center [58, 221] width 42 height 21
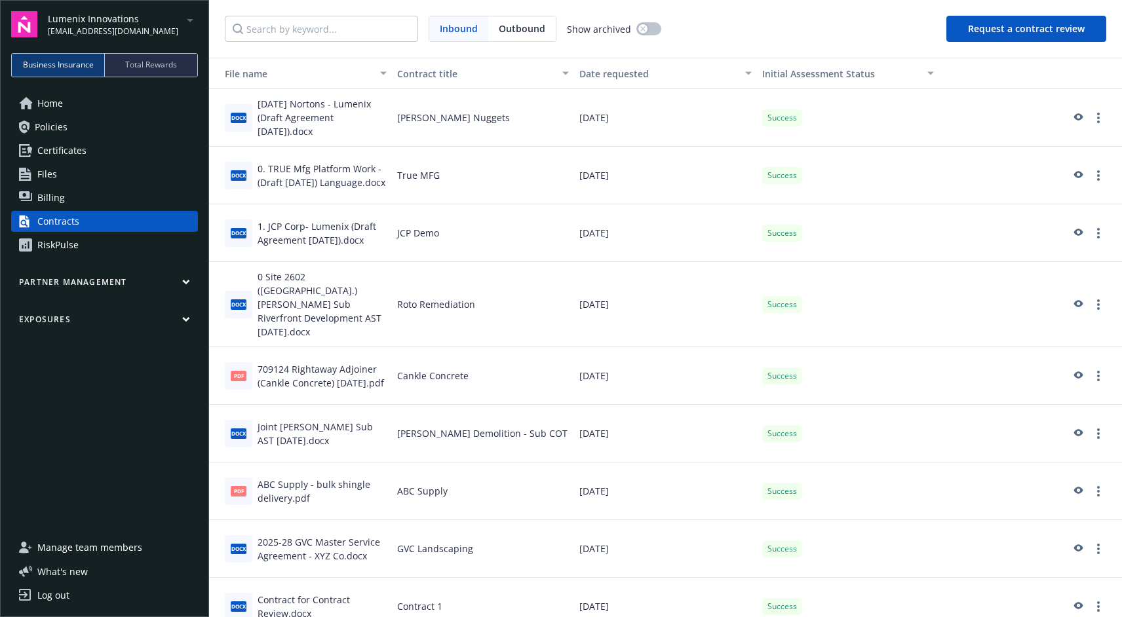
click at [74, 251] on div "RiskPulse" at bounding box center [57, 245] width 41 height 21
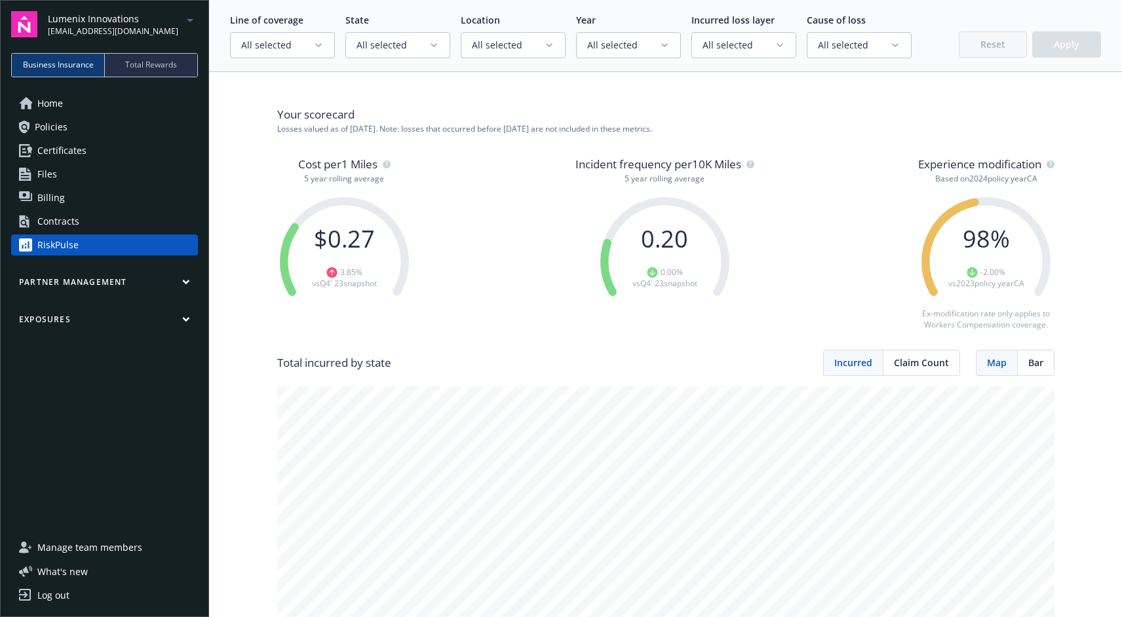
click at [57, 106] on span "Home" at bounding box center [50, 103] width 26 height 21
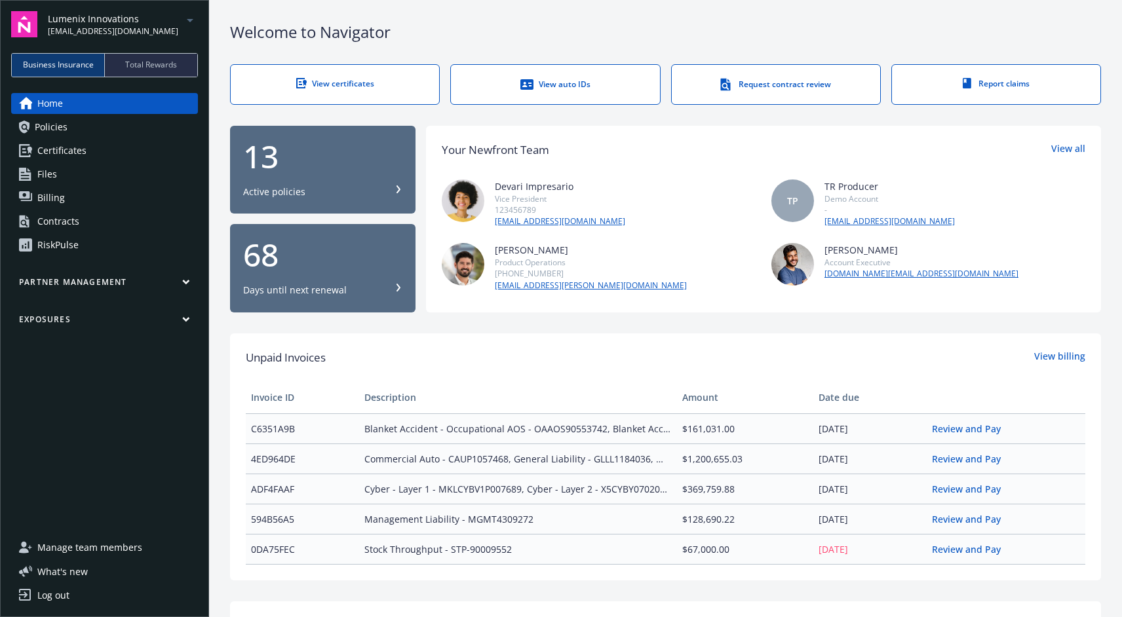
click at [89, 547] on span "Manage team members" at bounding box center [89, 547] width 105 height 21
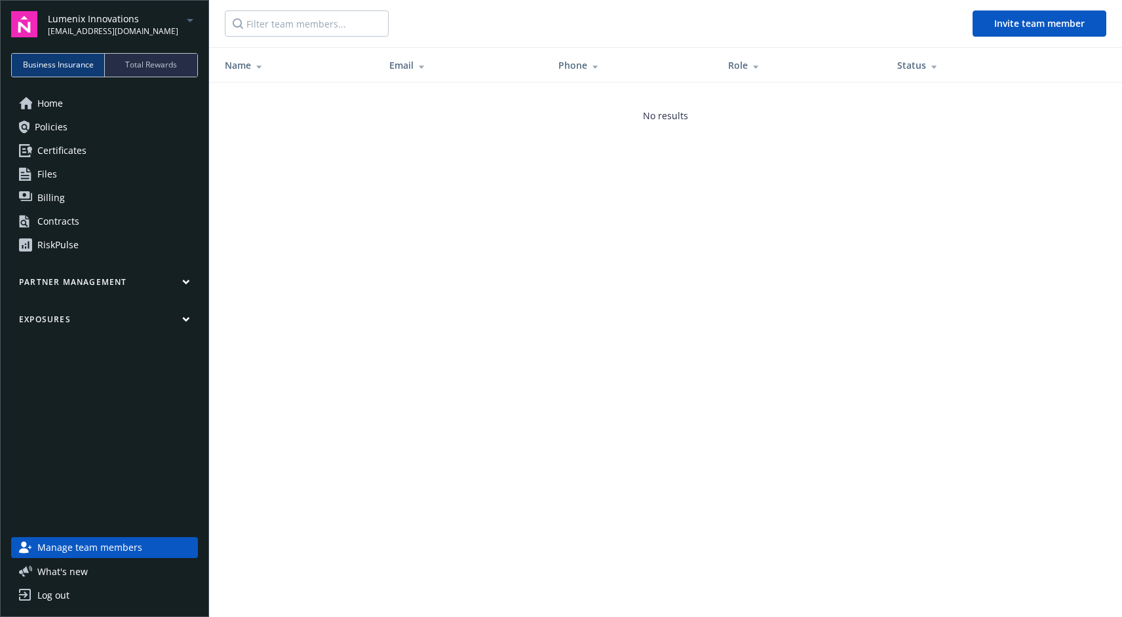
click at [64, 110] on link "Home" at bounding box center [104, 103] width 187 height 21
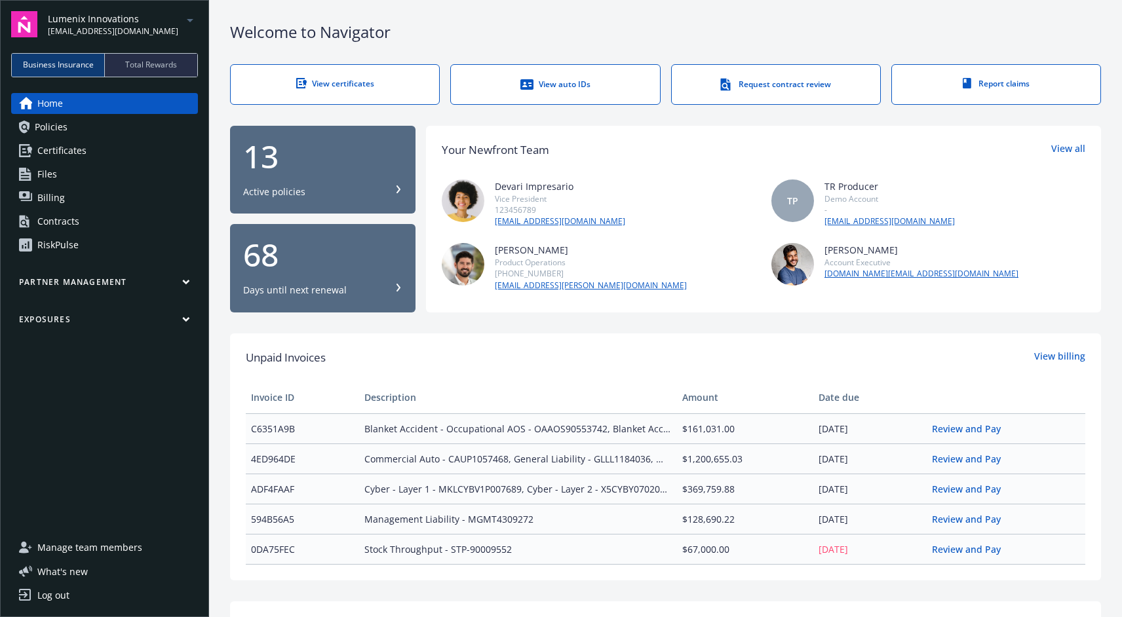
click at [74, 124] on link "Policies" at bounding box center [104, 127] width 187 height 21
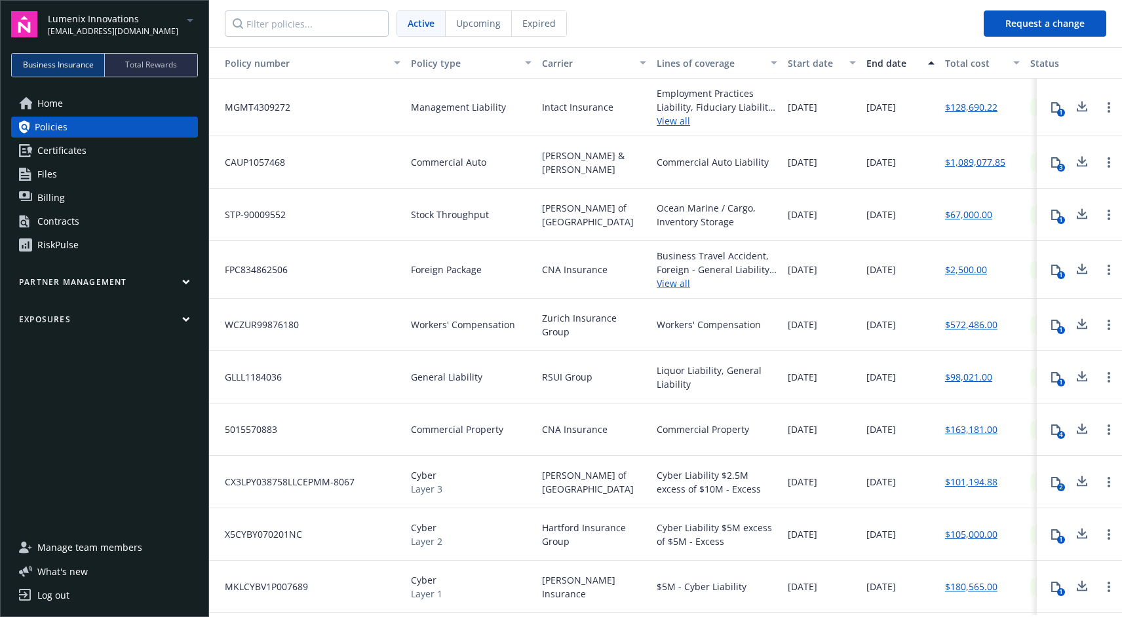
click at [46, 103] on span "Home" at bounding box center [50, 103] width 26 height 21
